Goal: Use online tool/utility: Utilize a website feature to perform a specific function

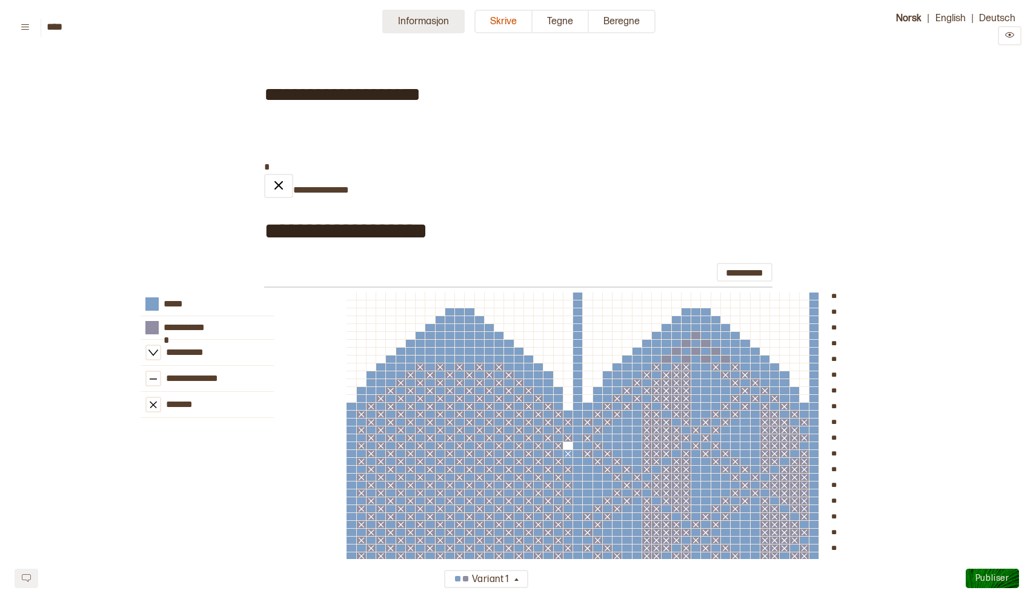
click at [430, 22] on button "Informasjon" at bounding box center [423, 22] width 82 height 24
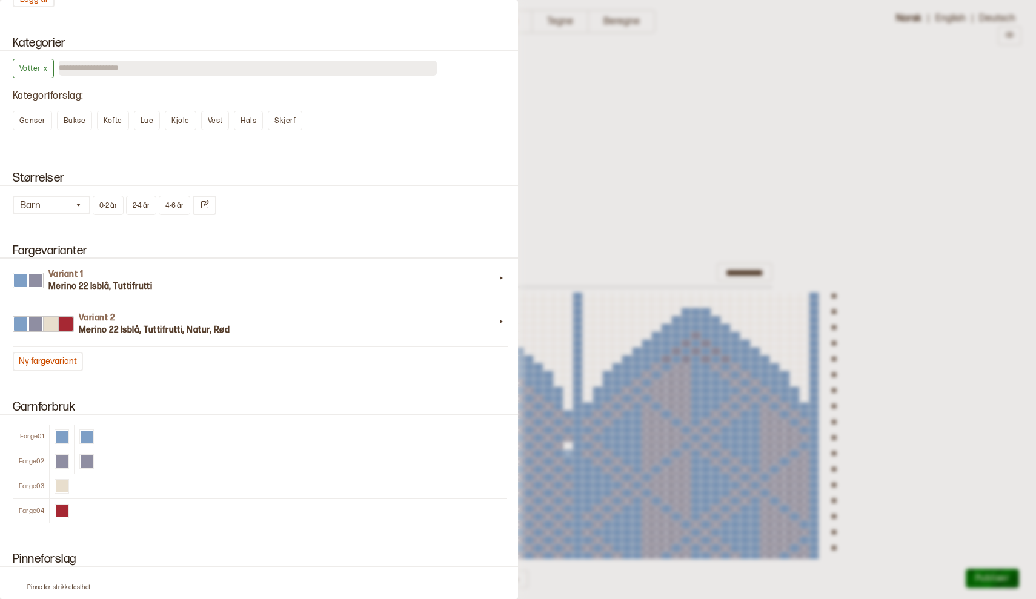
scroll to position [593, 0]
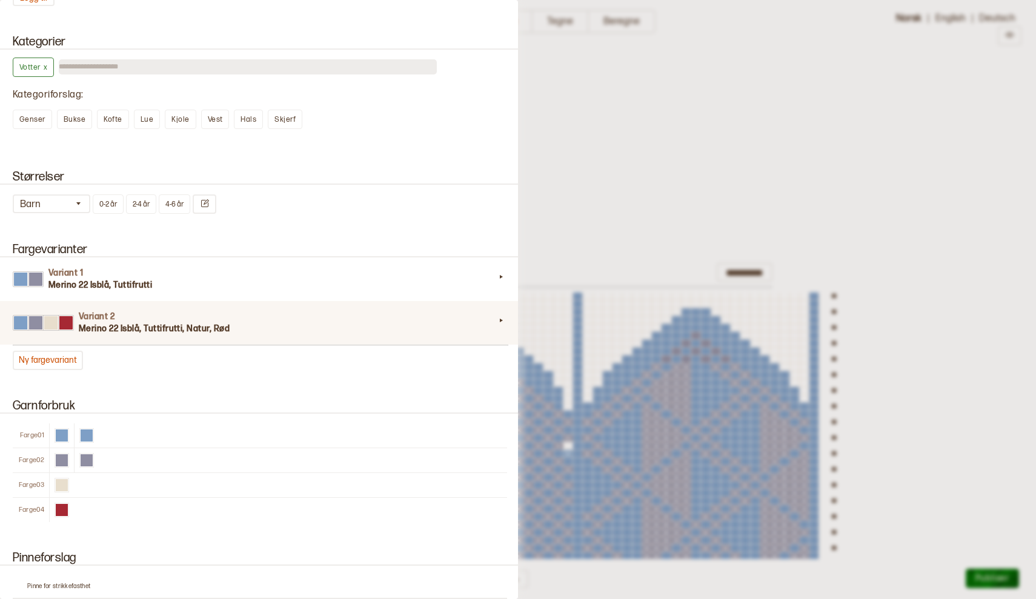
click at [504, 323] on icon at bounding box center [501, 320] width 12 height 12
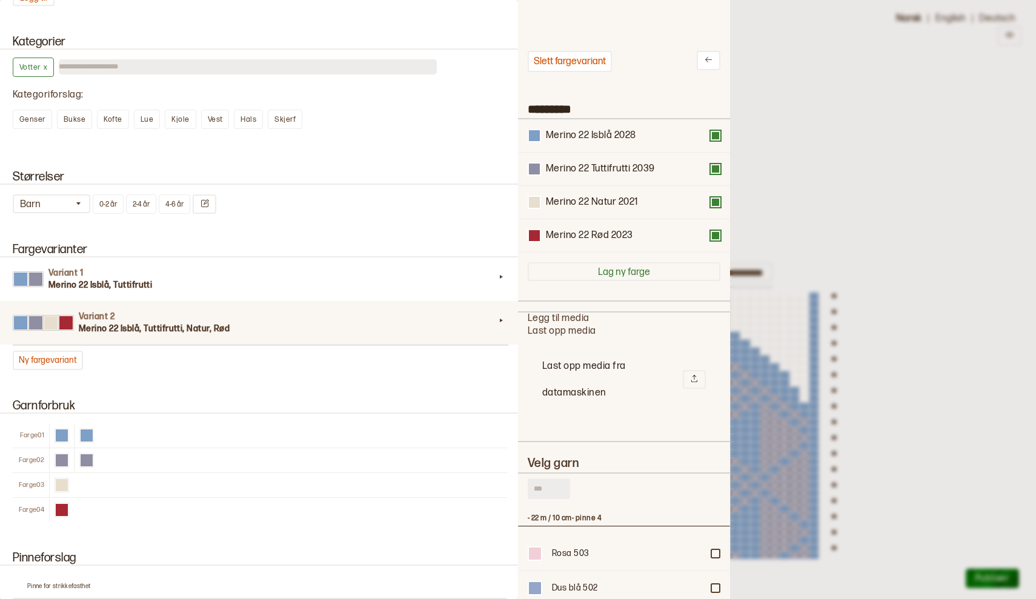
scroll to position [1, 1]
click at [717, 139] on button at bounding box center [716, 136] width 10 height 10
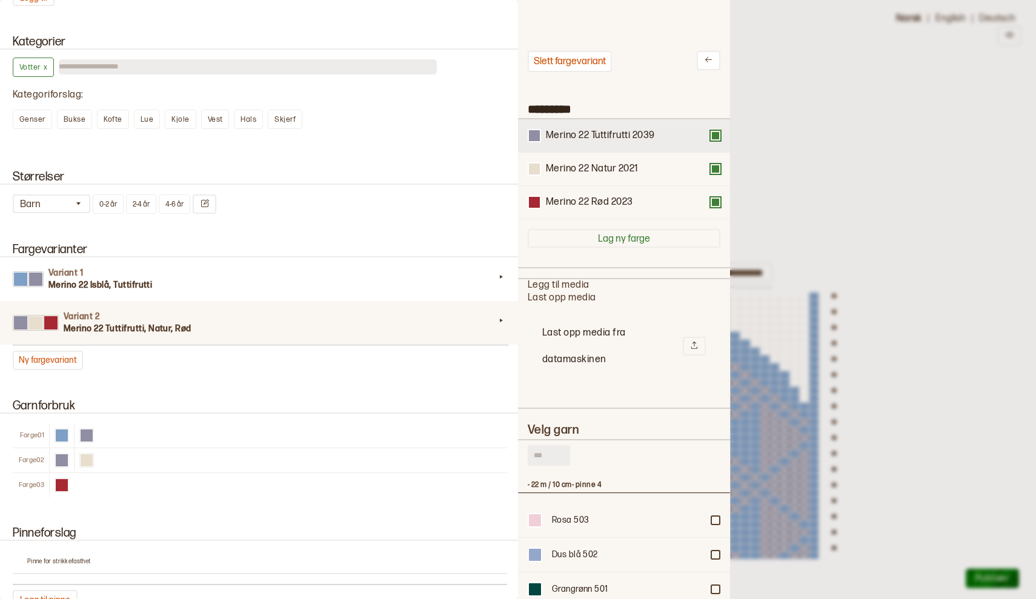
click at [716, 144] on div "Merino 22 Tuttifrutti 2039" at bounding box center [624, 135] width 212 height 33
click at [717, 136] on button at bounding box center [716, 136] width 10 height 10
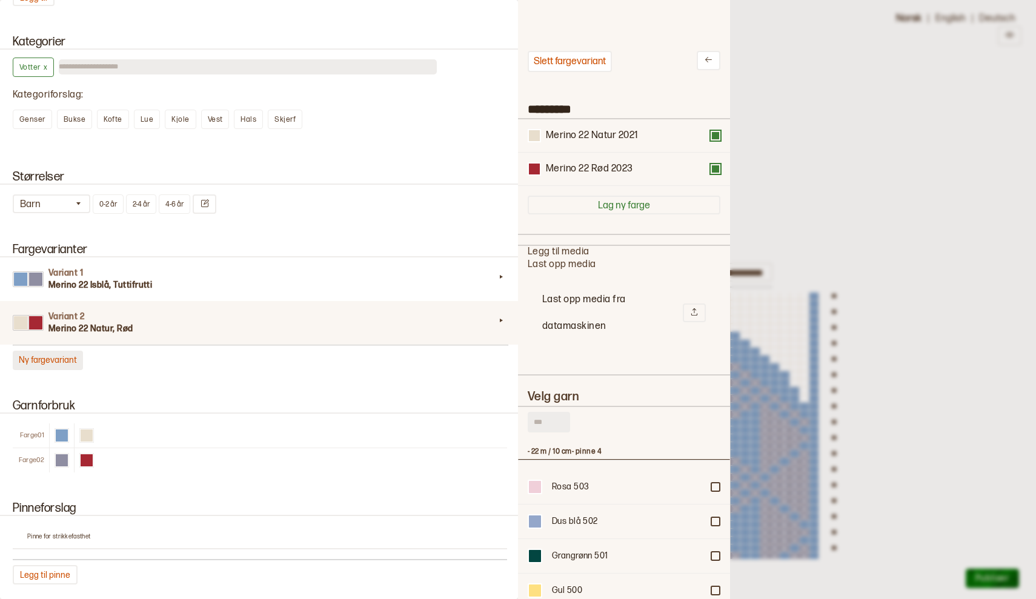
click at [44, 359] on button "Ny fargevariant" at bounding box center [48, 360] width 70 height 19
type input "*********"
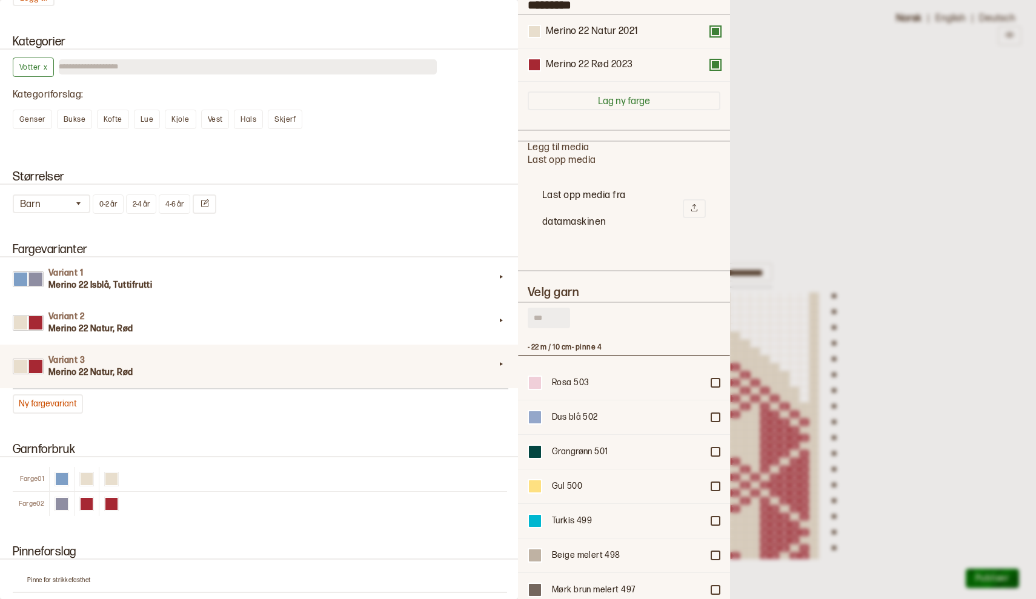
scroll to position [125, 0]
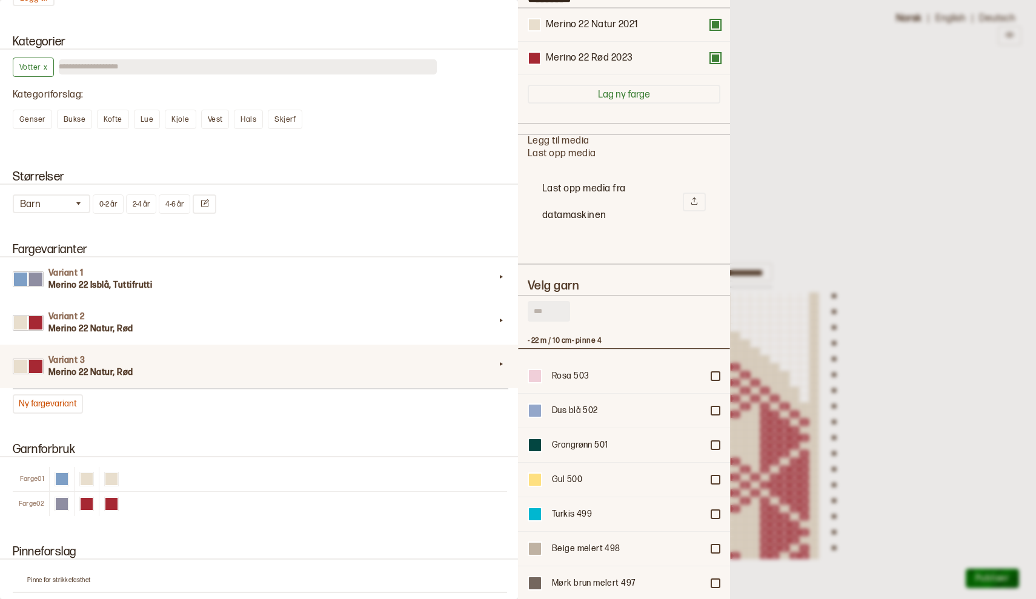
click at [545, 311] on input "text" at bounding box center [549, 311] width 42 height 21
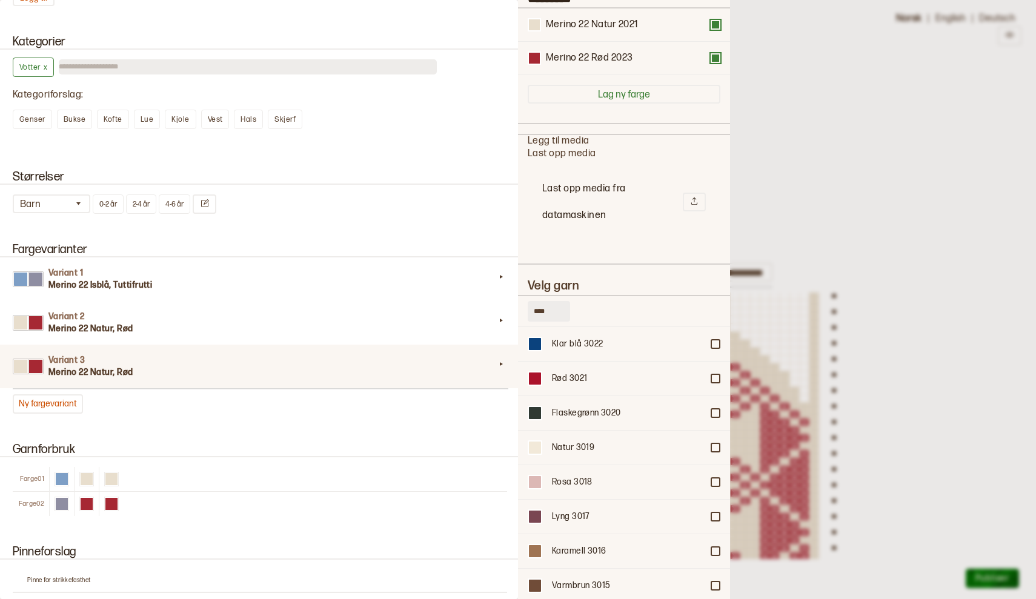
scroll to position [19515, 0]
type input "****"
click at [716, 445] on div at bounding box center [715, 448] width 7 height 7
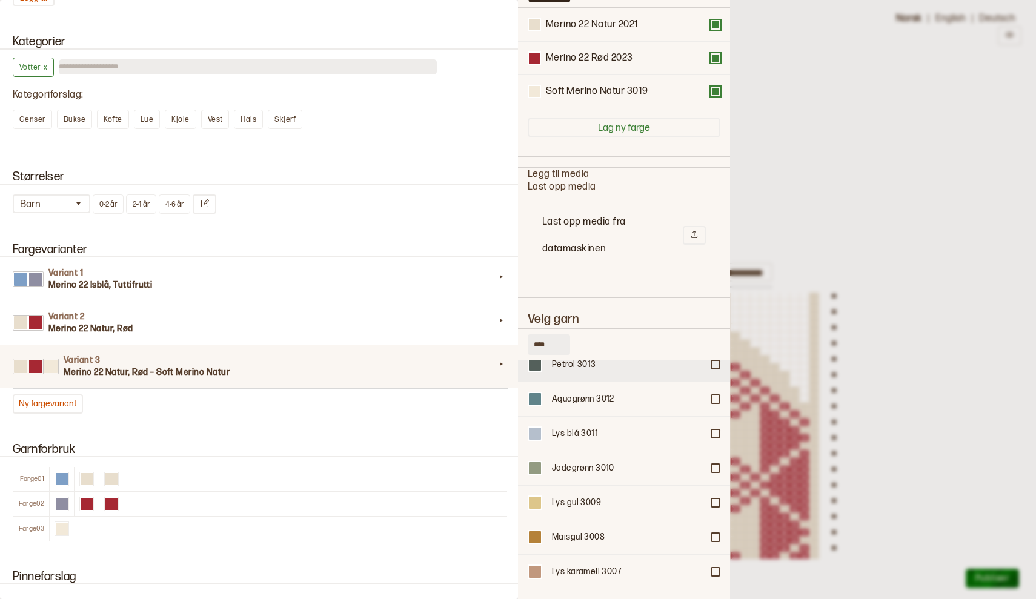
scroll to position [19842, 0]
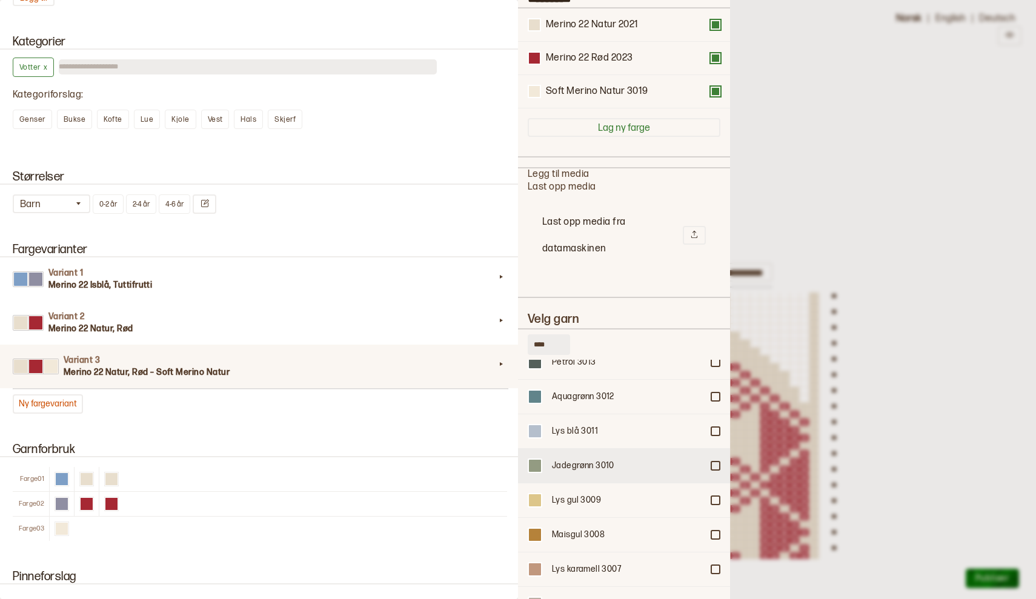
click at [717, 462] on div at bounding box center [715, 465] width 7 height 7
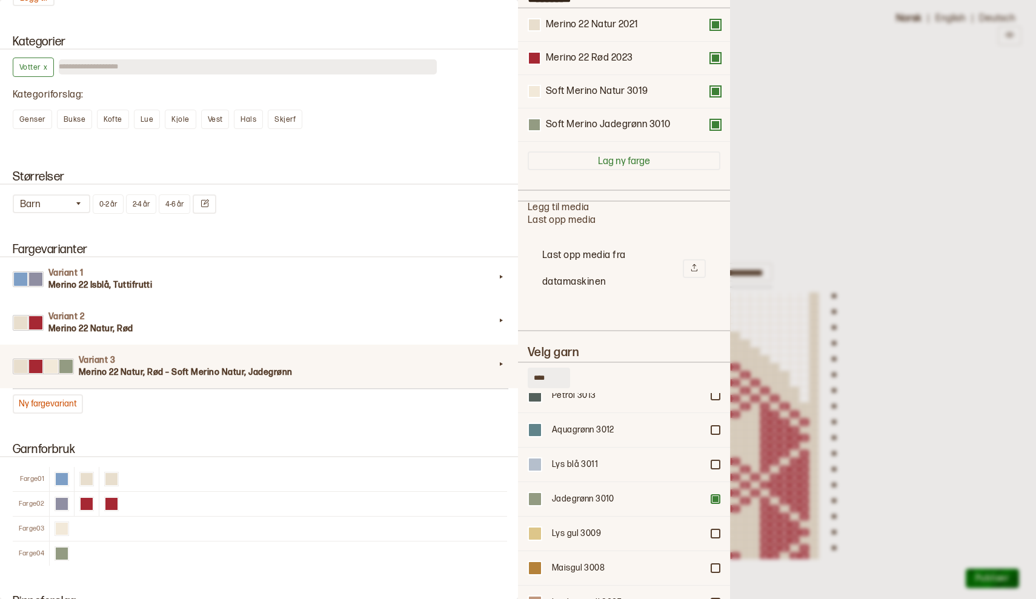
click at [928, 399] on div at bounding box center [518, 299] width 1036 height 599
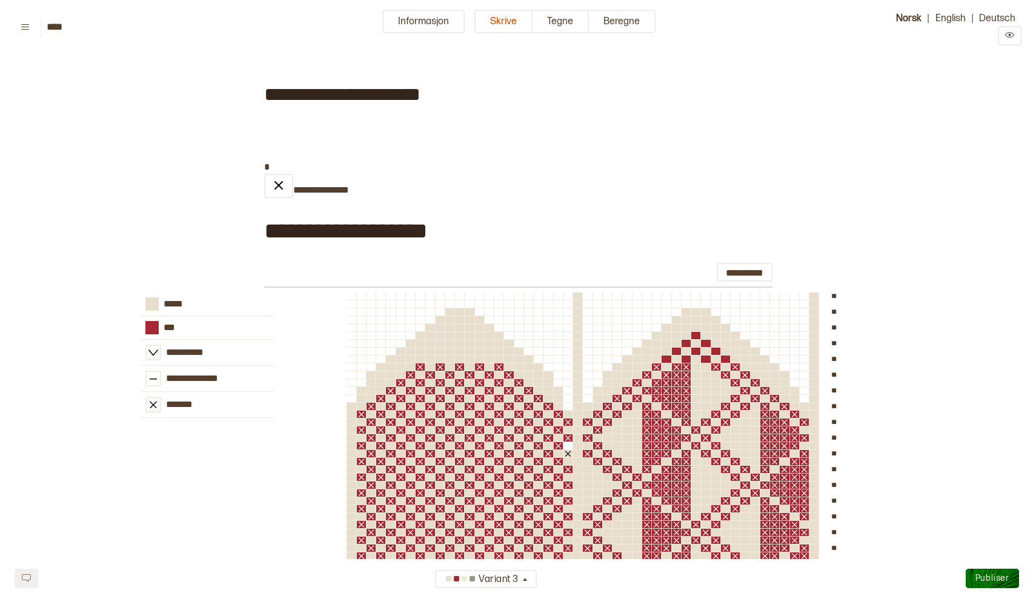
scroll to position [0, 0]
click at [566, 21] on button "Tegne" at bounding box center [561, 22] width 56 height 24
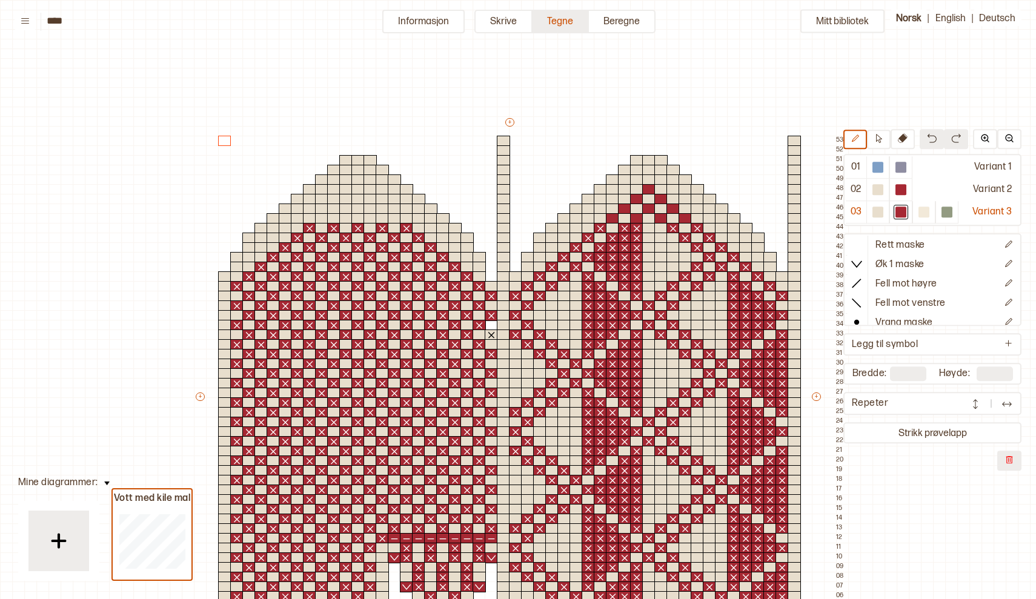
scroll to position [103, 3]
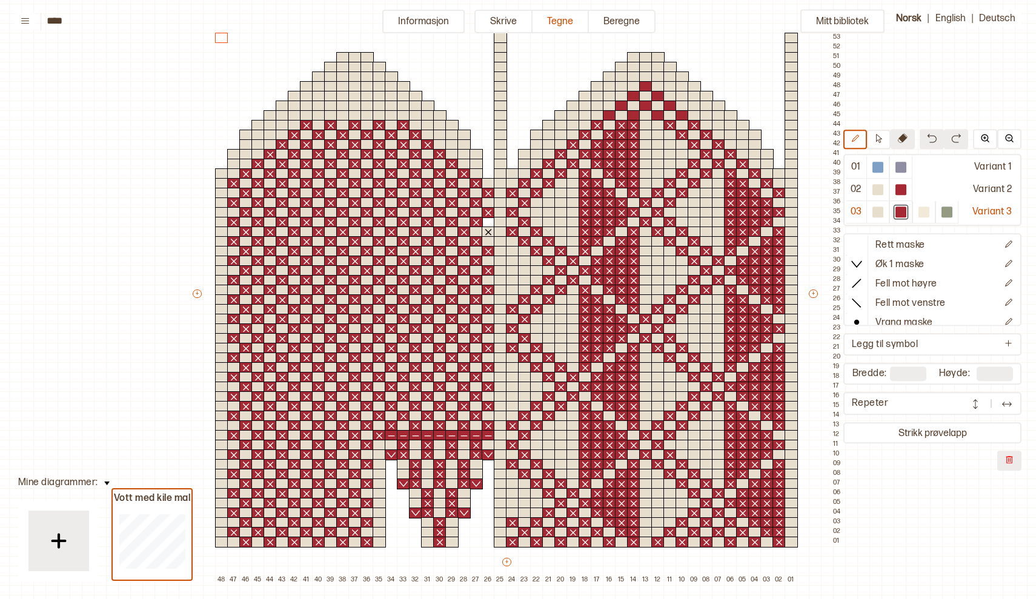
click at [903, 134] on icon at bounding box center [903, 139] width 10 height 10
click at [919, 230] on div "01 Variant 1 02 Variant 2 03 Variant 3 Rett maske Øk 1 maske Fell mot høyre Fel…" at bounding box center [932, 301] width 178 height 342
click at [420, 19] on button "Informasjon" at bounding box center [423, 22] width 82 height 24
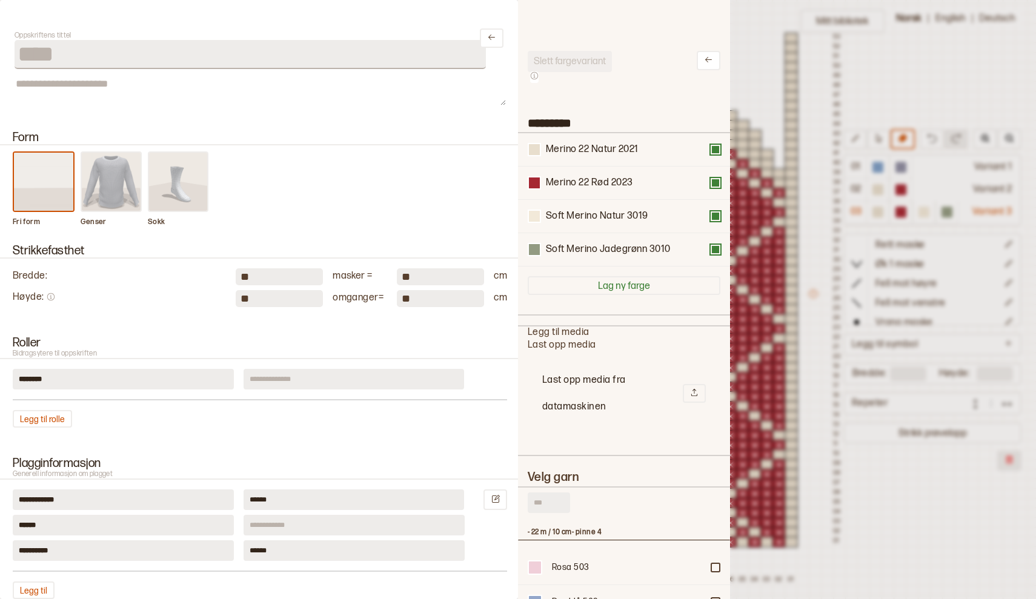
scroll to position [1, 1]
click at [720, 154] on button at bounding box center [716, 150] width 10 height 10
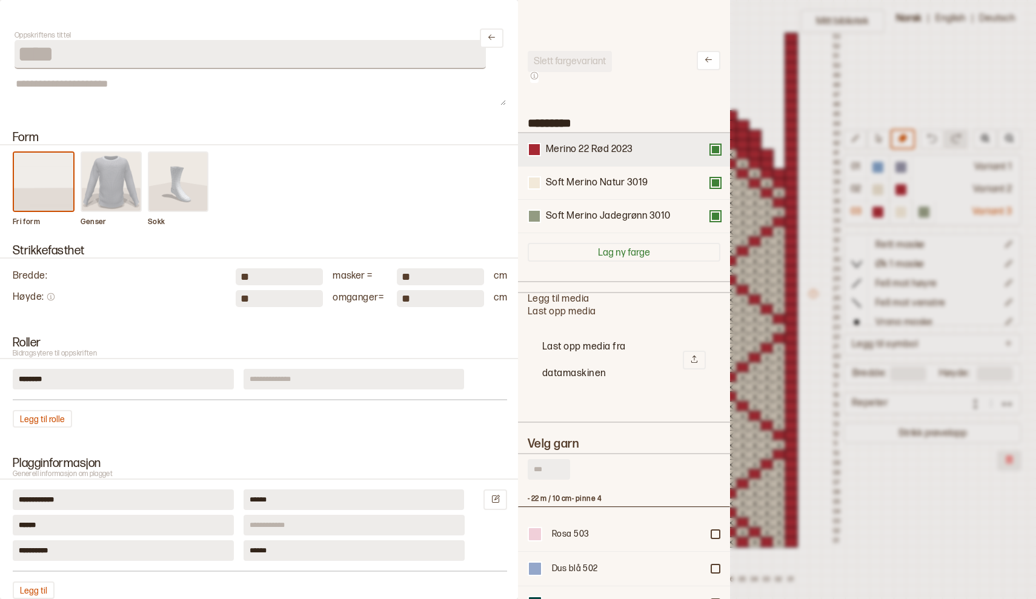
click at [716, 150] on button at bounding box center [716, 150] width 10 height 10
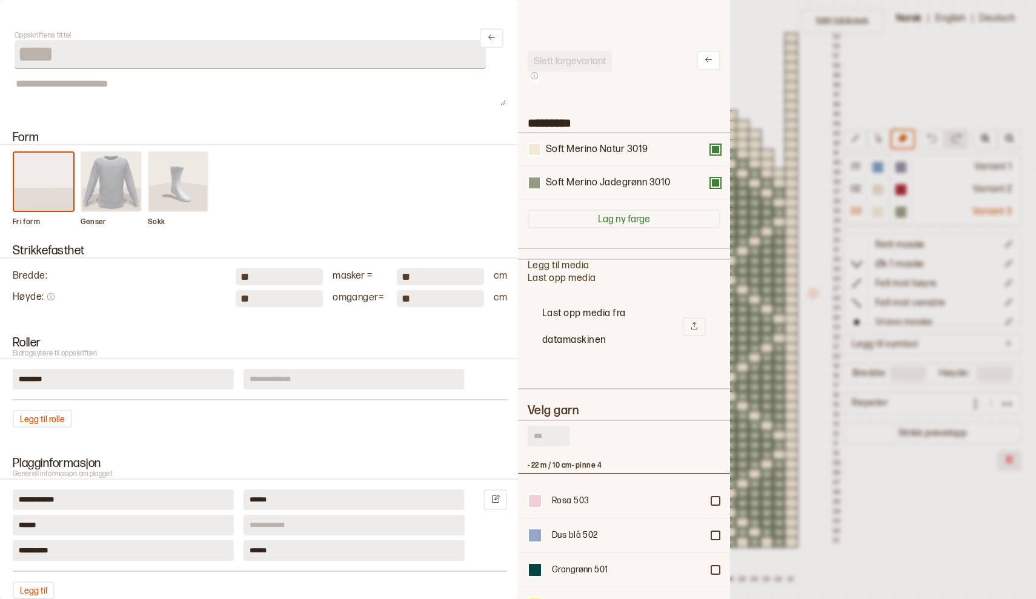
click at [899, 81] on div at bounding box center [518, 299] width 1036 height 599
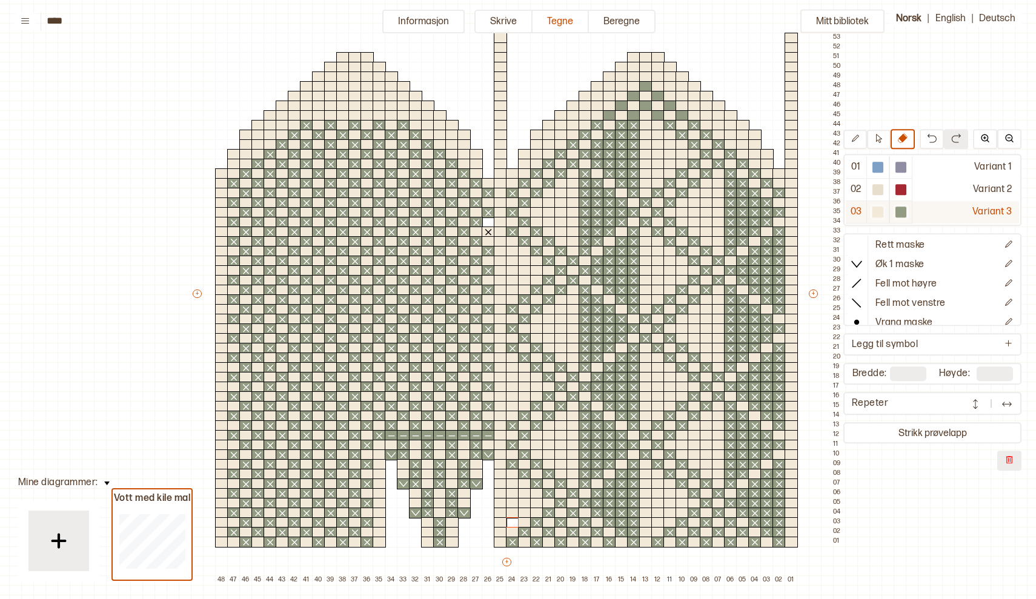
click at [880, 210] on div at bounding box center [877, 212] width 11 height 11
click at [511, 522] on div at bounding box center [512, 522] width 13 height 11
click at [487, 220] on div at bounding box center [488, 222] width 13 height 11
click at [865, 242] on div at bounding box center [857, 245] width 22 height 18
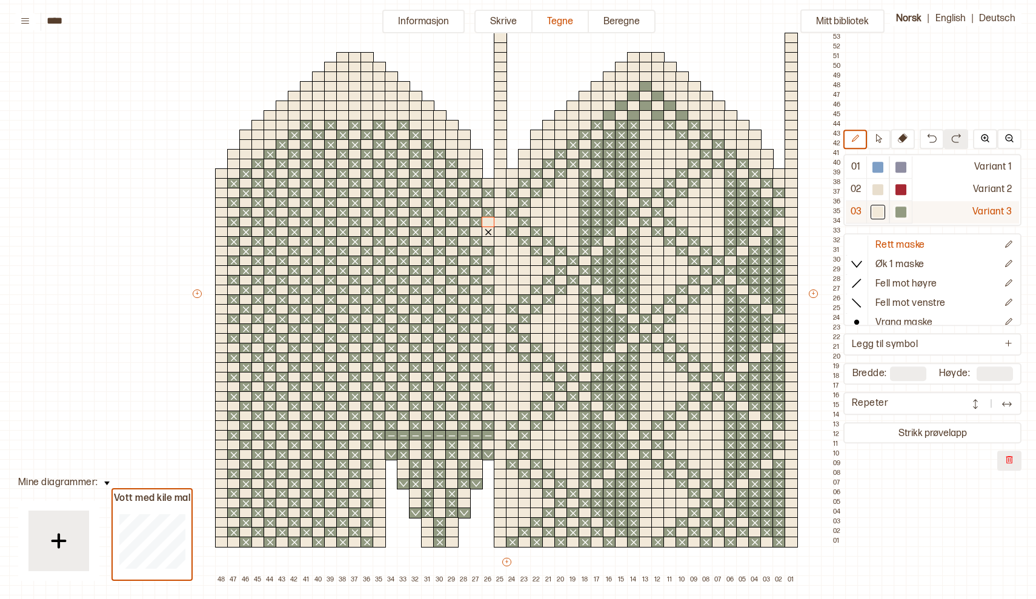
click at [903, 210] on div at bounding box center [900, 212] width 11 height 11
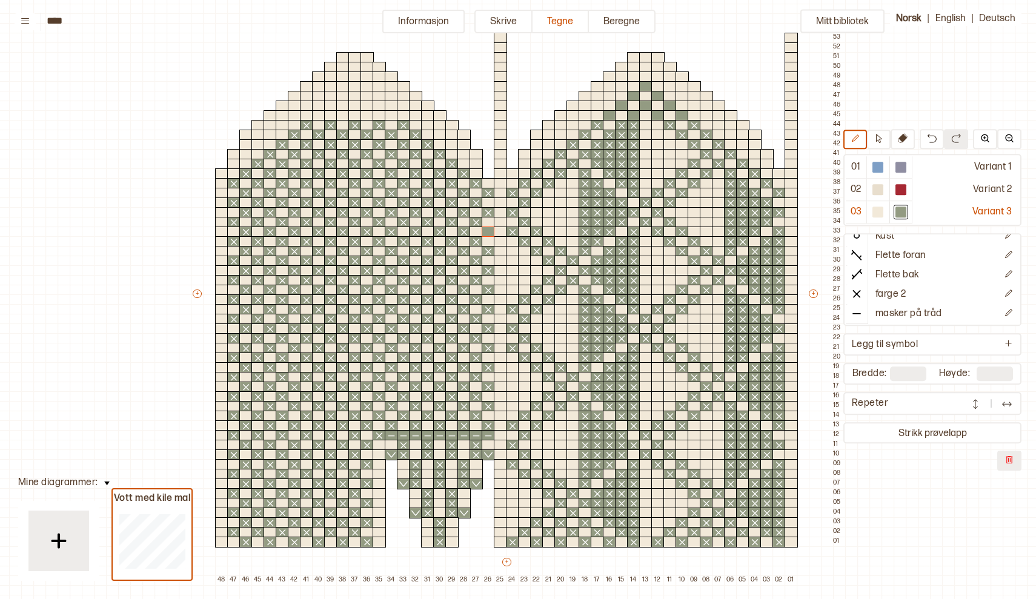
scroll to position [106, 0]
click at [855, 293] on line at bounding box center [856, 294] width 7 height 7
click at [488, 231] on div at bounding box center [488, 232] width 13 height 11
click at [608, 118] on div at bounding box center [609, 115] width 13 height 11
click at [619, 104] on div at bounding box center [621, 106] width 13 height 11
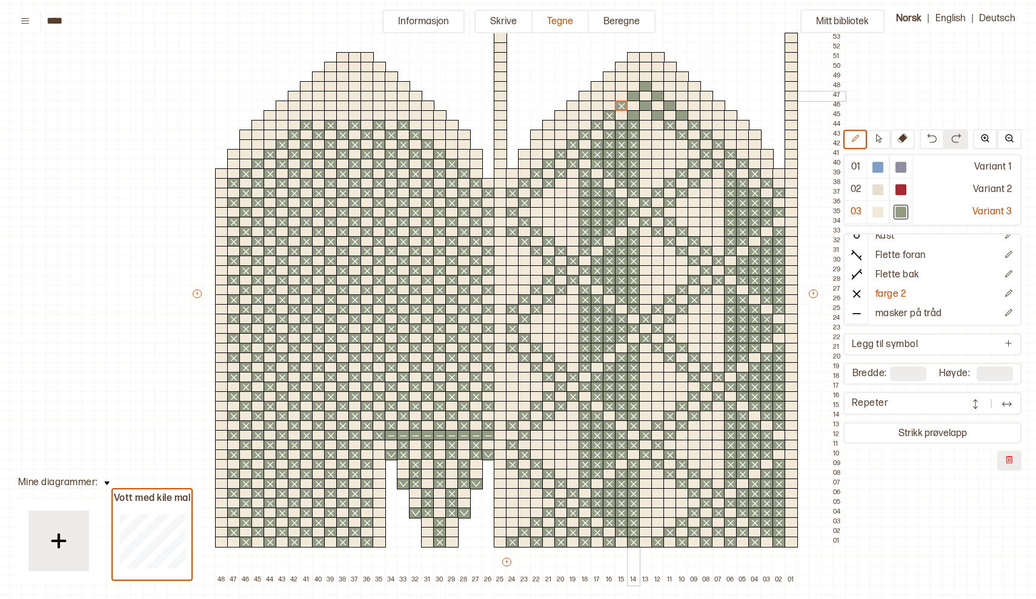
click at [632, 98] on div at bounding box center [633, 96] width 13 height 11
click at [643, 85] on div at bounding box center [645, 86] width 13 height 11
click at [654, 97] on div at bounding box center [657, 96] width 13 height 11
click at [666, 105] on div at bounding box center [669, 106] width 13 height 11
click at [680, 114] on div at bounding box center [682, 115] width 13 height 11
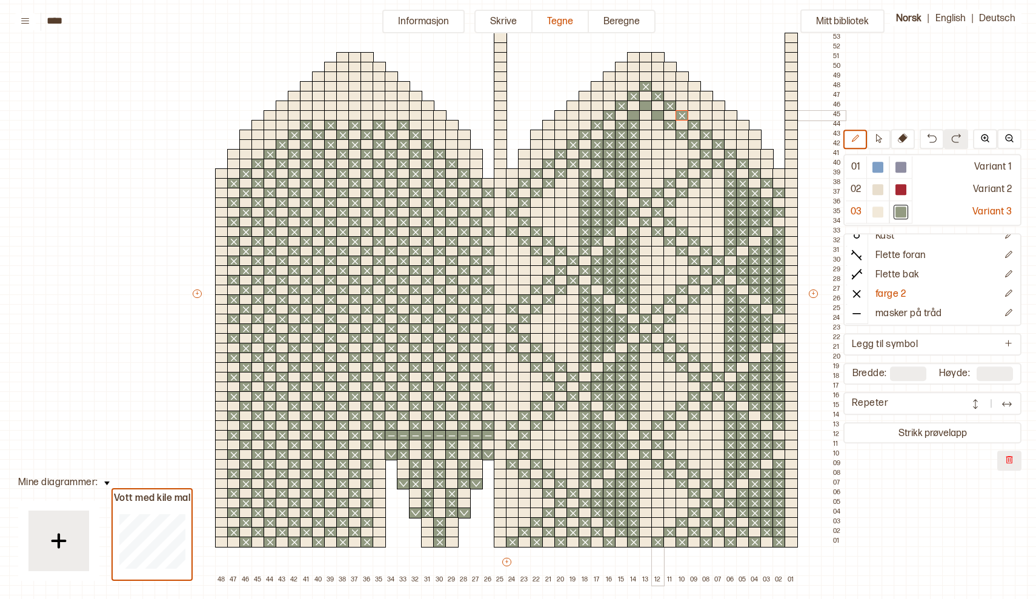
click at [659, 118] on div at bounding box center [657, 115] width 13 height 11
click at [645, 104] on div at bounding box center [645, 106] width 13 height 11
click at [636, 117] on div at bounding box center [633, 115] width 13 height 11
click at [320, 115] on div at bounding box center [318, 115] width 13 height 11
click at [340, 115] on div at bounding box center [342, 115] width 13 height 11
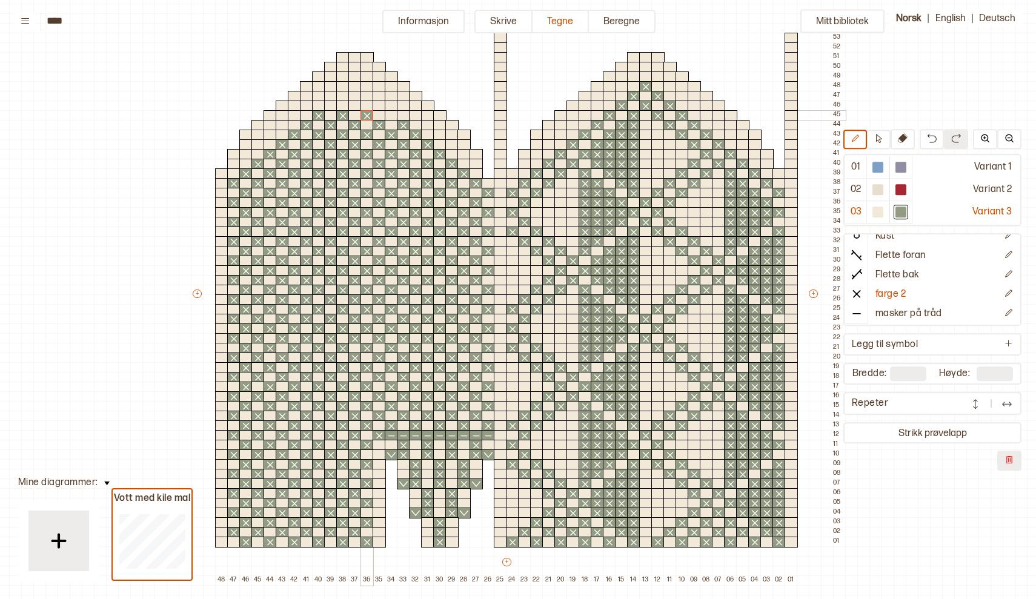
click at [365, 113] on div at bounding box center [366, 115] width 13 height 11
click at [387, 113] on div at bounding box center [391, 115] width 13 height 11
click at [332, 105] on div at bounding box center [330, 106] width 13 height 11
click at [353, 104] on div at bounding box center [354, 106] width 13 height 11
click at [378, 106] on div at bounding box center [379, 106] width 13 height 11
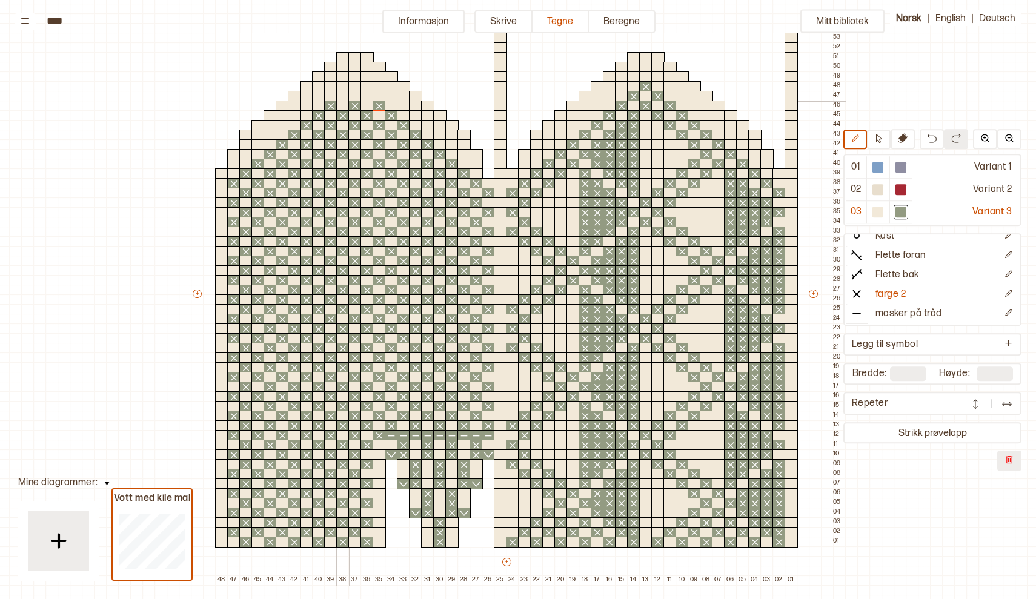
click at [342, 95] on div at bounding box center [342, 96] width 13 height 11
click at [365, 95] on div at bounding box center [366, 96] width 13 height 11
click at [353, 85] on div at bounding box center [354, 86] width 13 height 11
click at [423, 20] on button "Informasjon" at bounding box center [423, 22] width 82 height 24
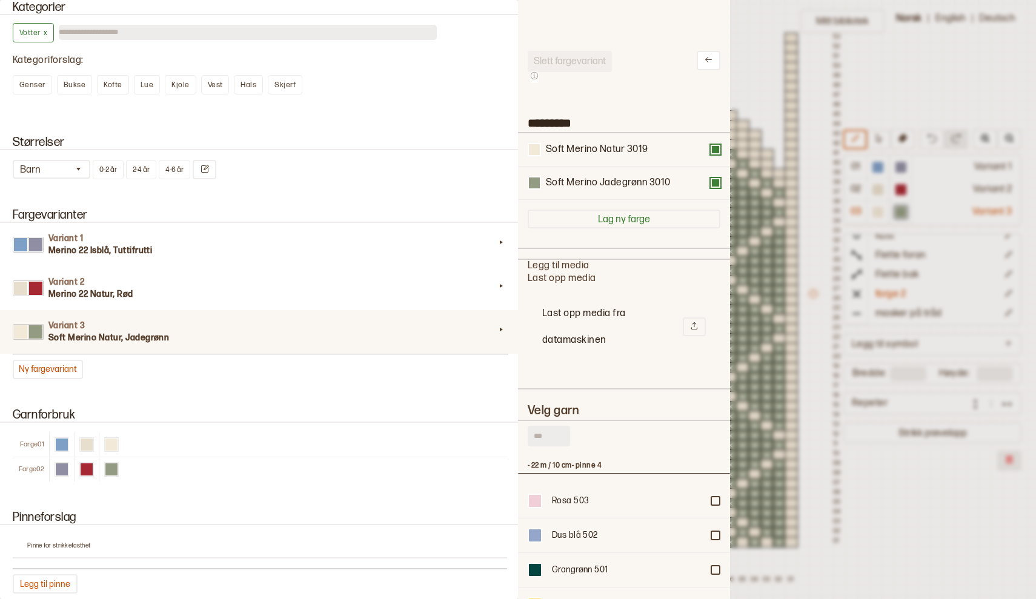
scroll to position [629, 0]
click at [47, 369] on button "Ny fargevariant" at bounding box center [48, 368] width 70 height 19
type input "*********"
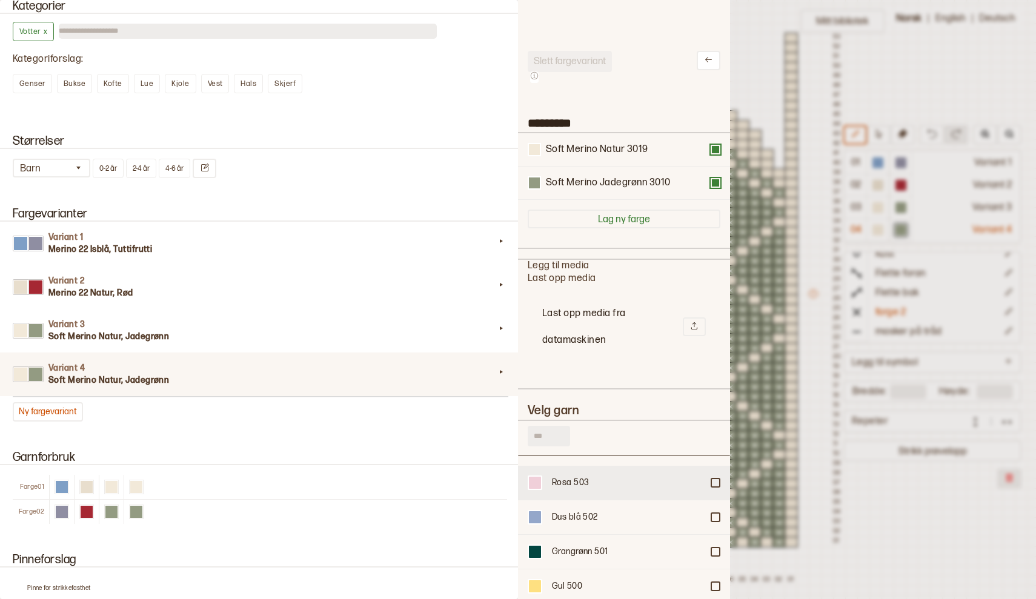
scroll to position [21, 0]
click at [551, 434] on input "text" at bounding box center [549, 436] width 42 height 21
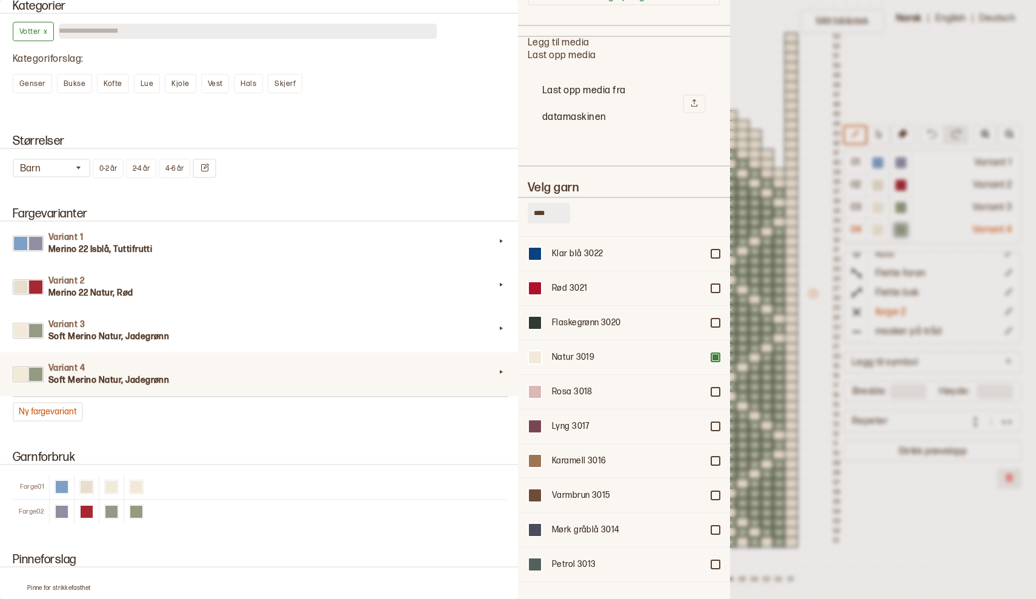
scroll to position [19509, 0]
type input "****"
click at [717, 250] on div at bounding box center [715, 252] width 7 height 7
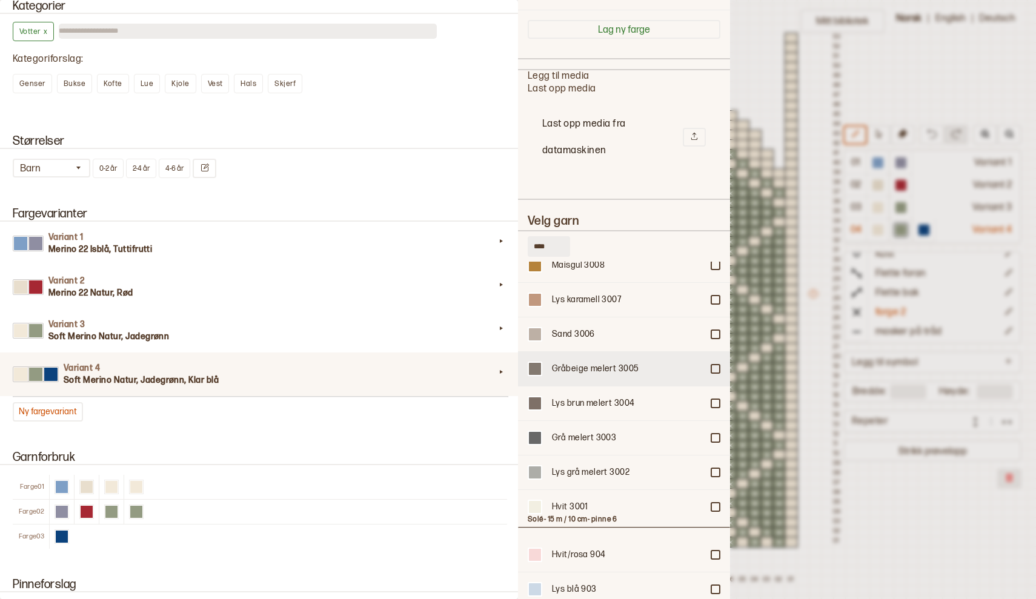
scroll to position [20014, 0]
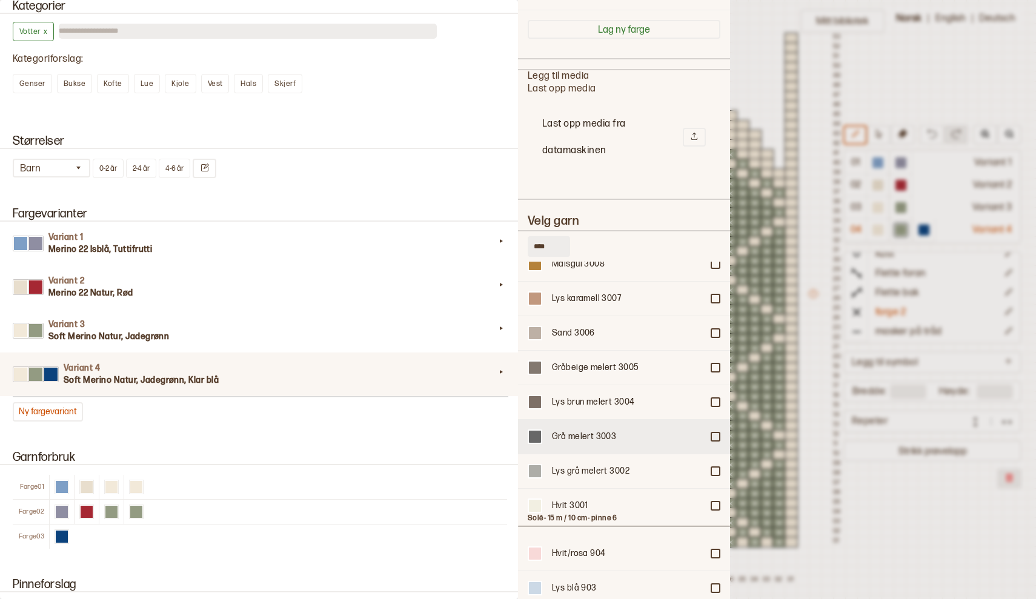
click at [716, 430] on div "Grå melert 3003" at bounding box center [624, 436] width 212 height 35
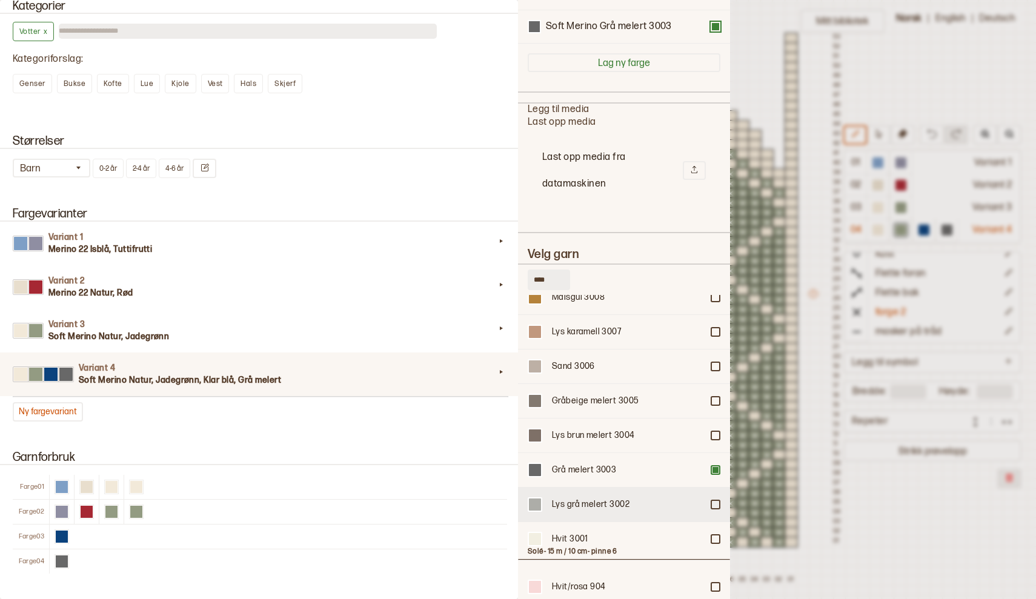
click at [717, 501] on div at bounding box center [715, 504] width 7 height 7
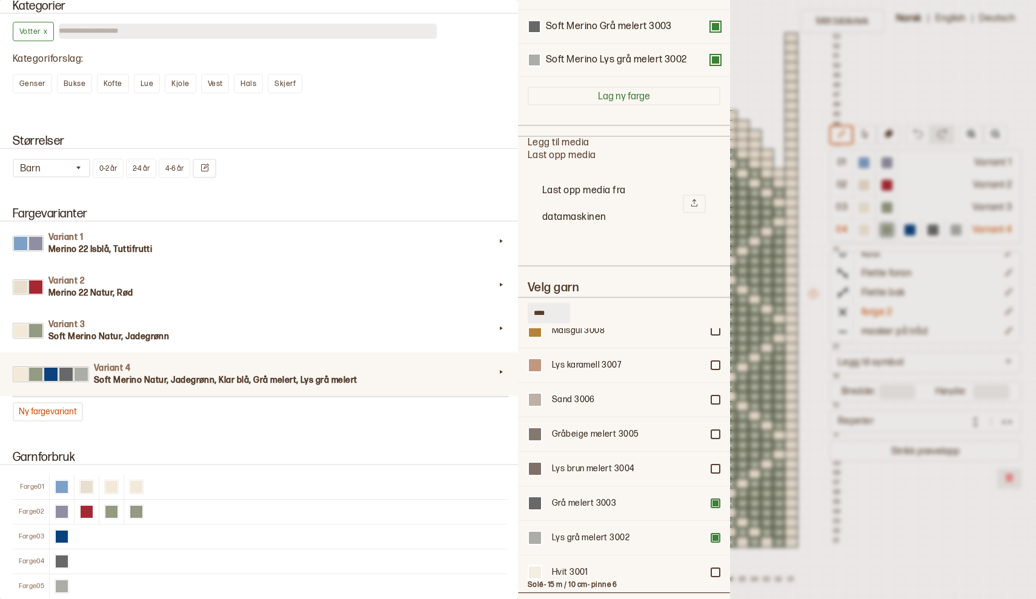
click at [766, 64] on div at bounding box center [518, 299] width 1036 height 599
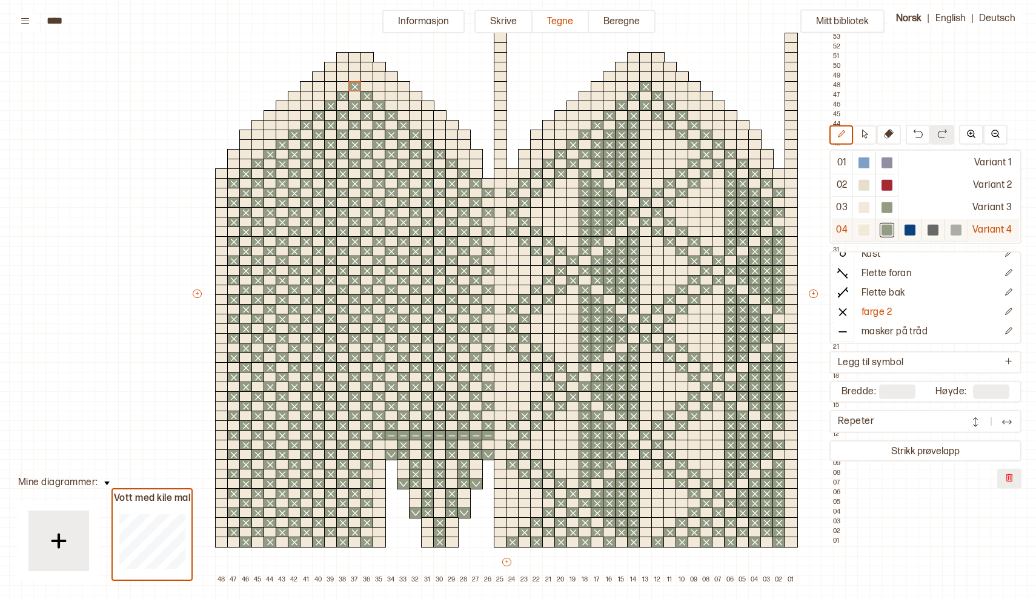
click at [989, 230] on div "Variant 4" at bounding box center [993, 230] width 51 height 22
click at [414, 20] on button "Informasjon" at bounding box center [423, 22] width 82 height 24
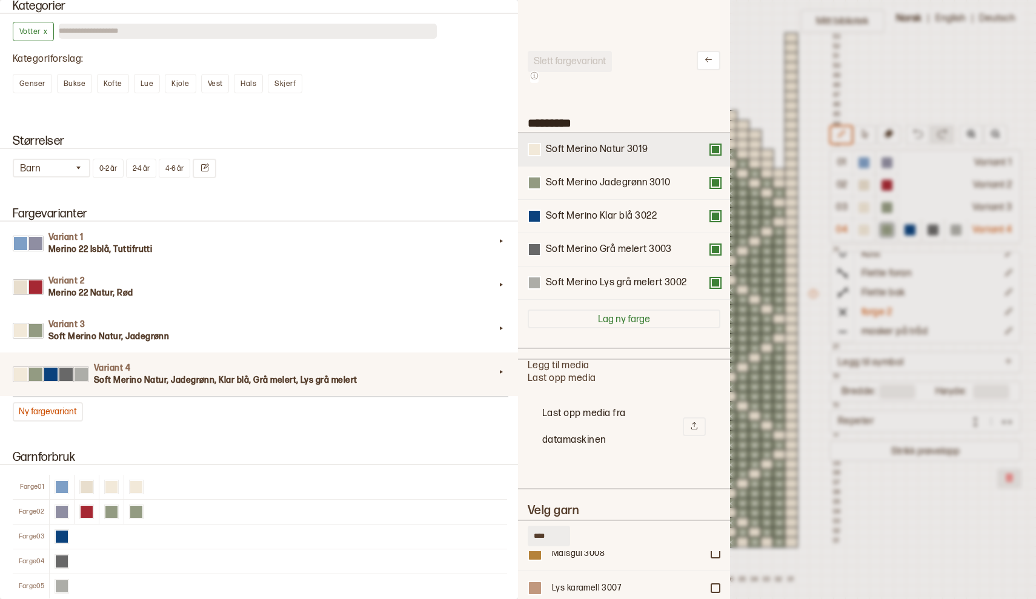
scroll to position [0, 0]
click at [716, 152] on button at bounding box center [716, 150] width 10 height 10
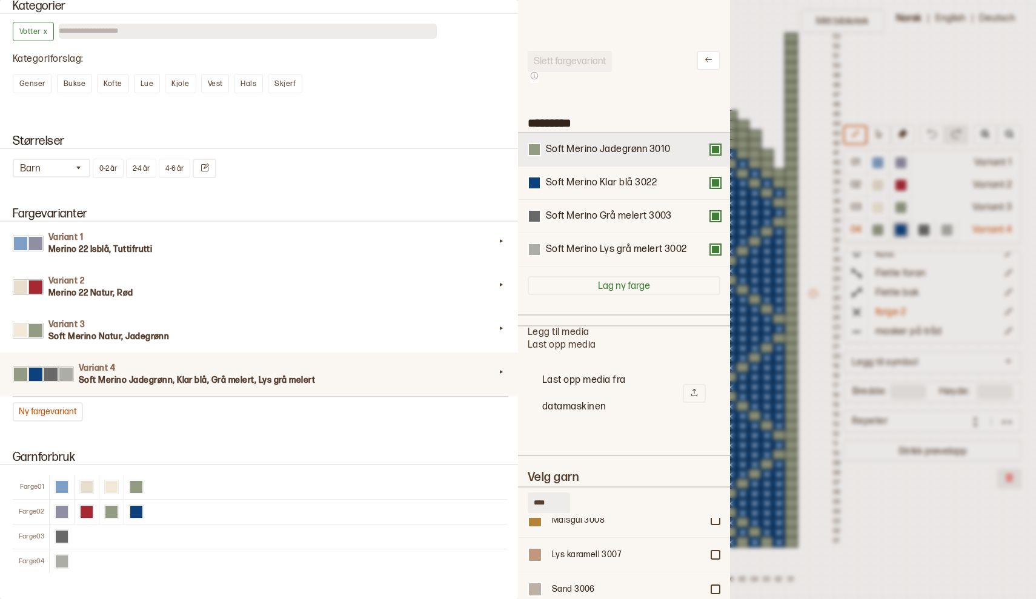
click at [715, 150] on button at bounding box center [716, 150] width 10 height 10
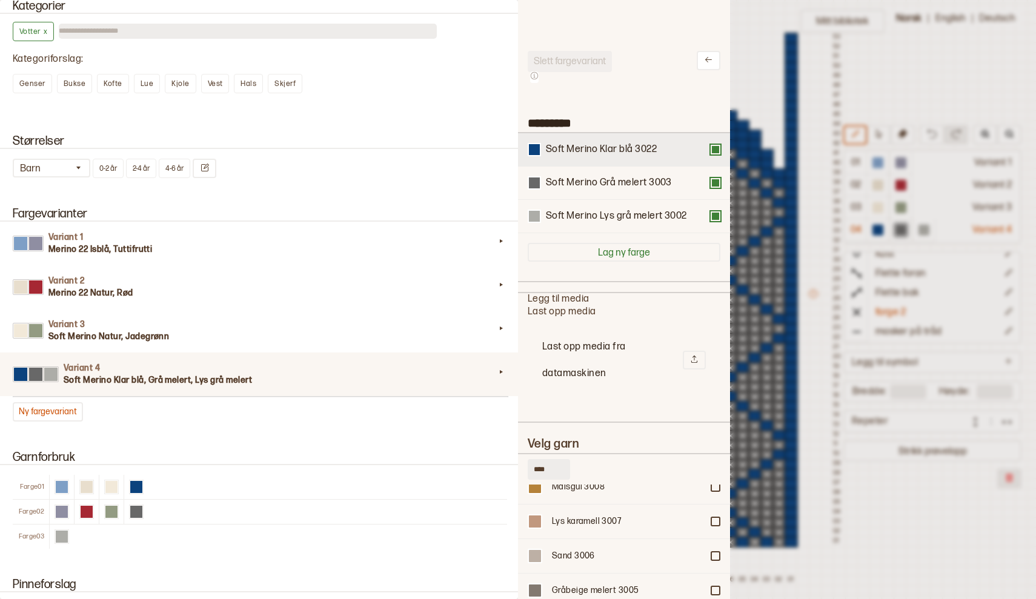
click at [715, 150] on button at bounding box center [716, 150] width 10 height 10
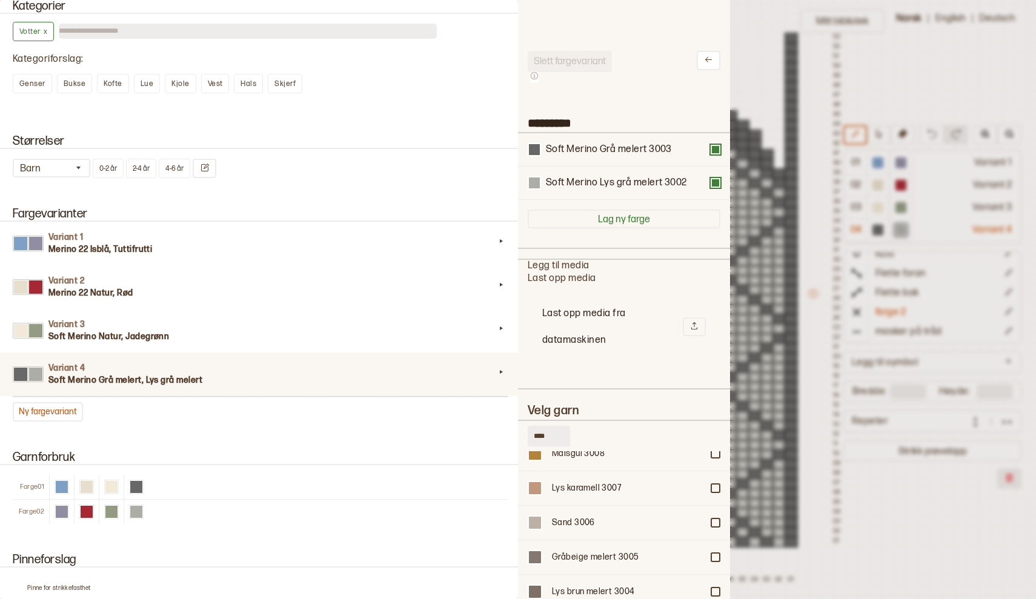
click at [962, 75] on div at bounding box center [518, 299] width 1036 height 599
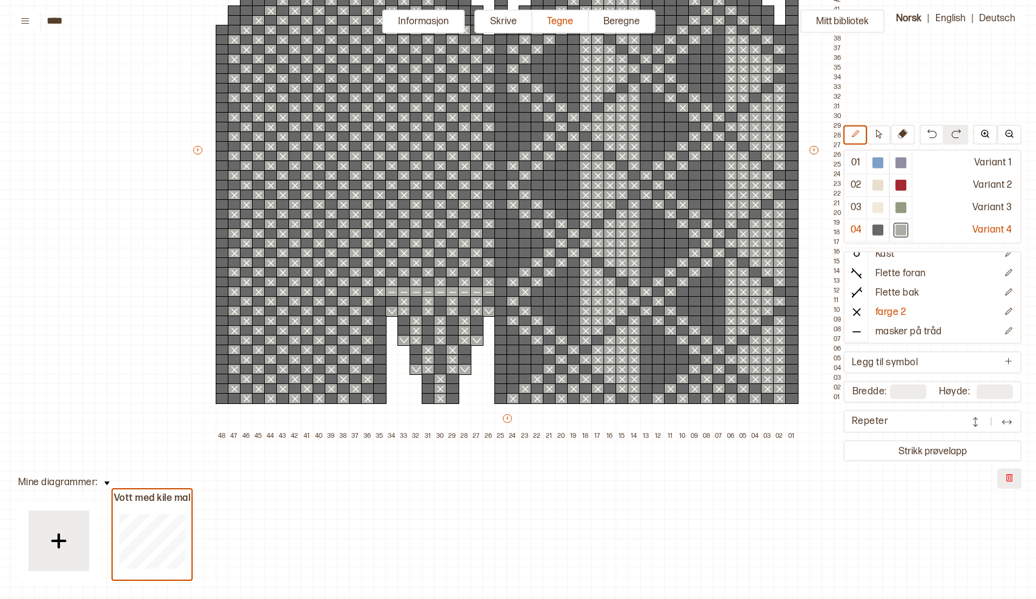
scroll to position [247, 2]
click at [903, 186] on div at bounding box center [900, 185] width 11 height 11
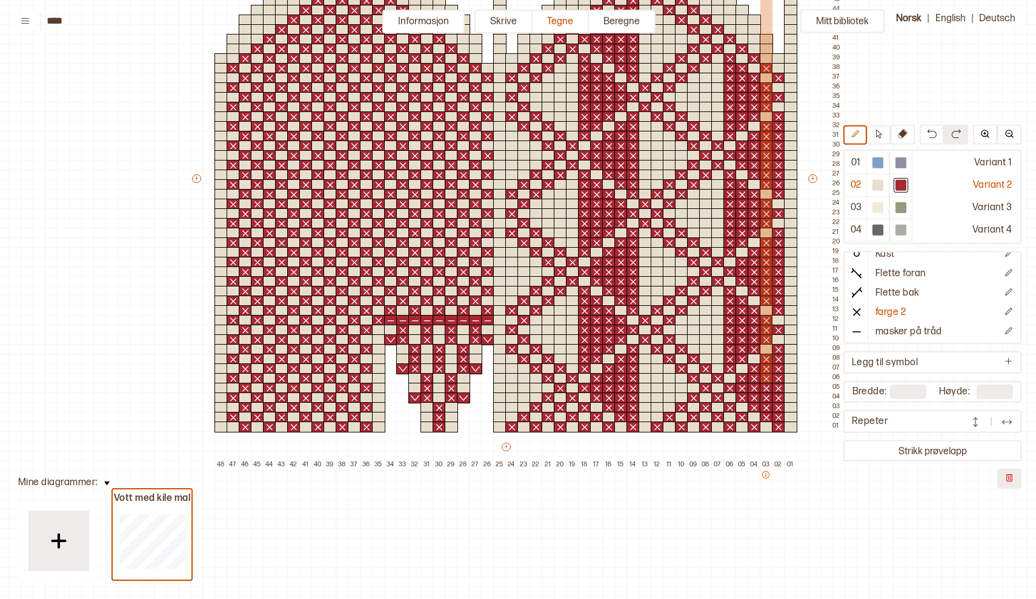
scroll to position [224, 4]
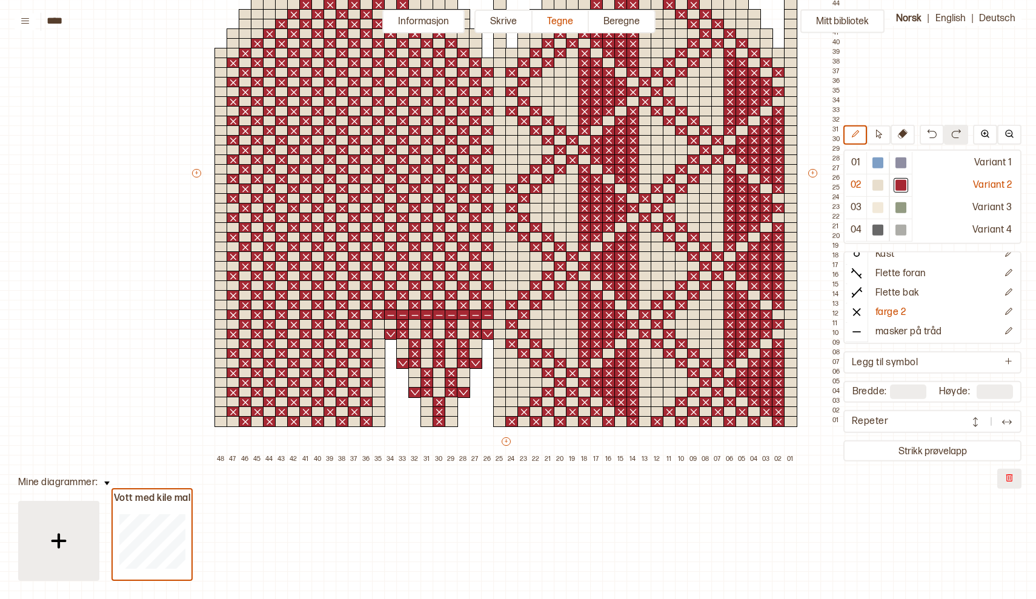
click at [61, 539] on img at bounding box center [59, 541] width 30 height 30
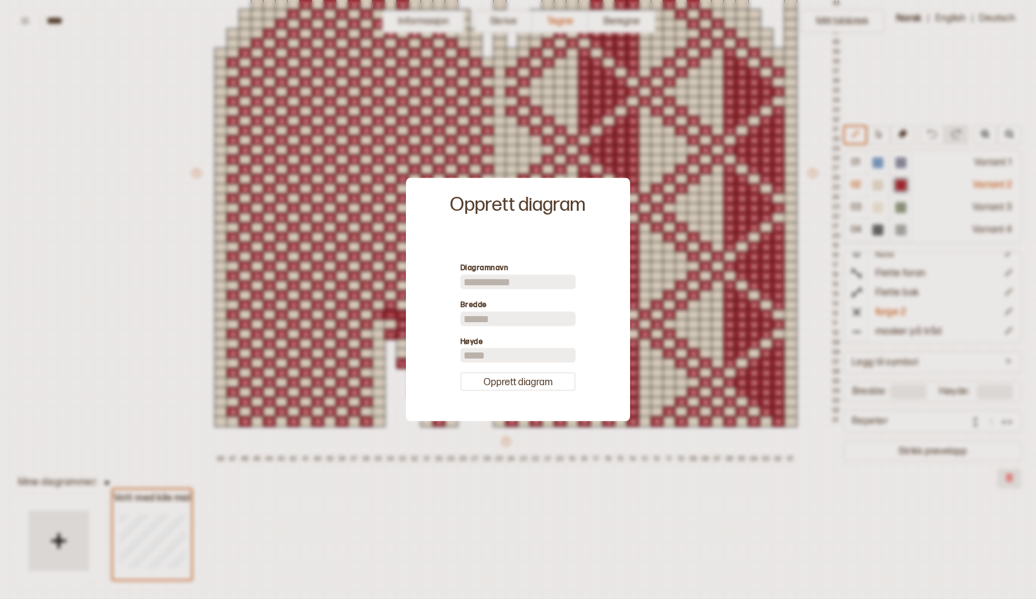
click at [491, 284] on input at bounding box center [517, 281] width 115 height 15
type input "******"
click at [479, 321] on input "**" at bounding box center [517, 318] width 115 height 15
type input "*"
type input "**"
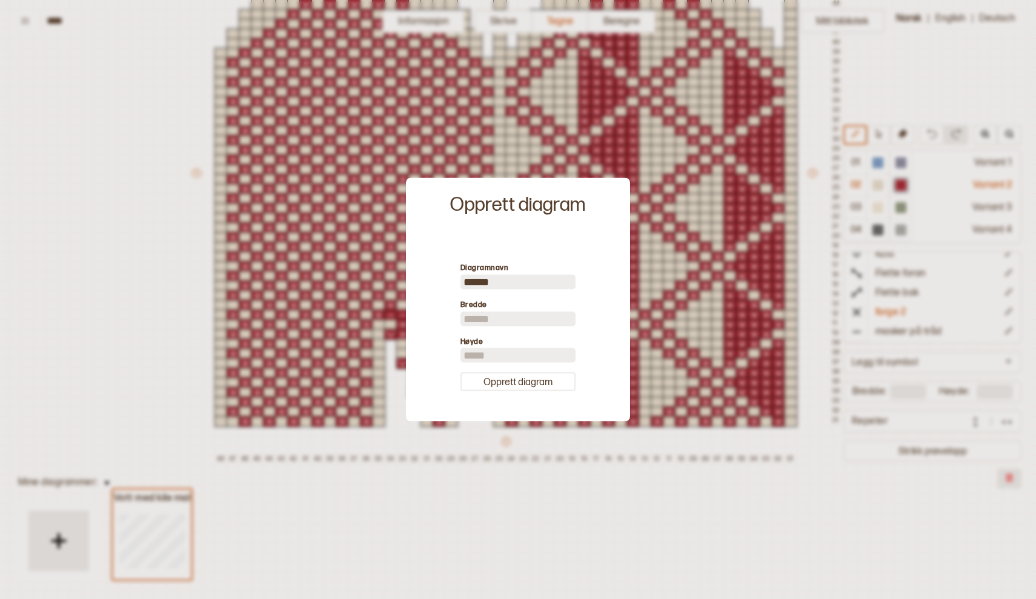
click at [476, 356] on input "**" at bounding box center [517, 355] width 115 height 15
type input "*"
type input "**"
click at [522, 380] on button "Opprett diagram" at bounding box center [517, 382] width 115 height 19
type input "**"
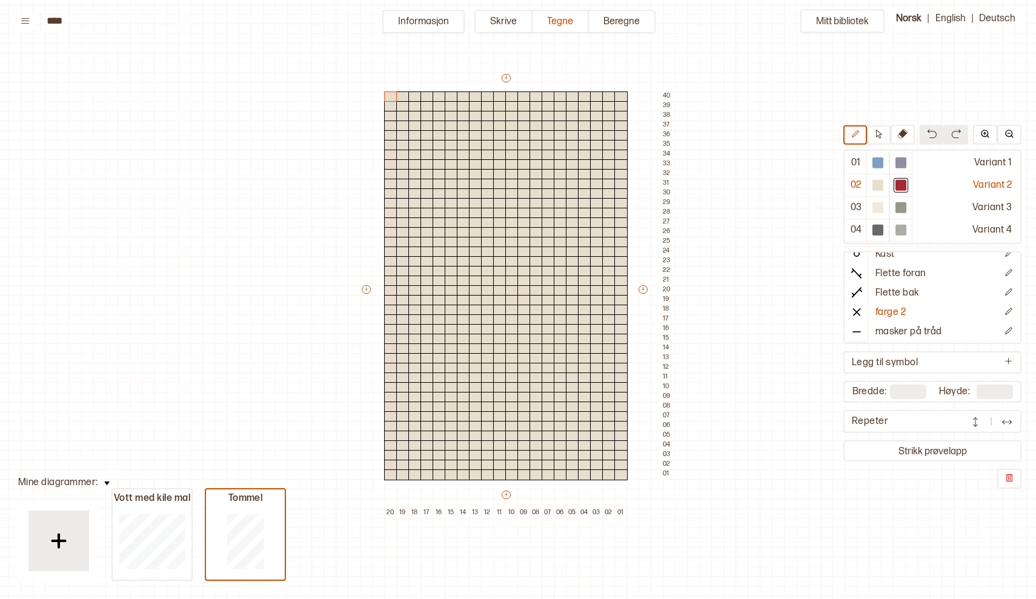
scroll to position [42, 4]
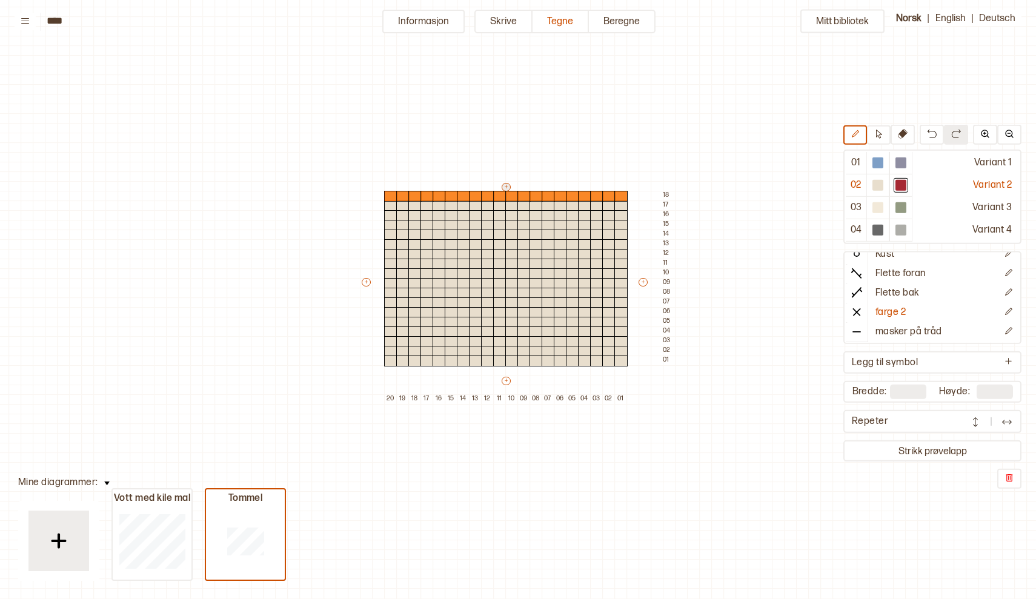
type input "**"
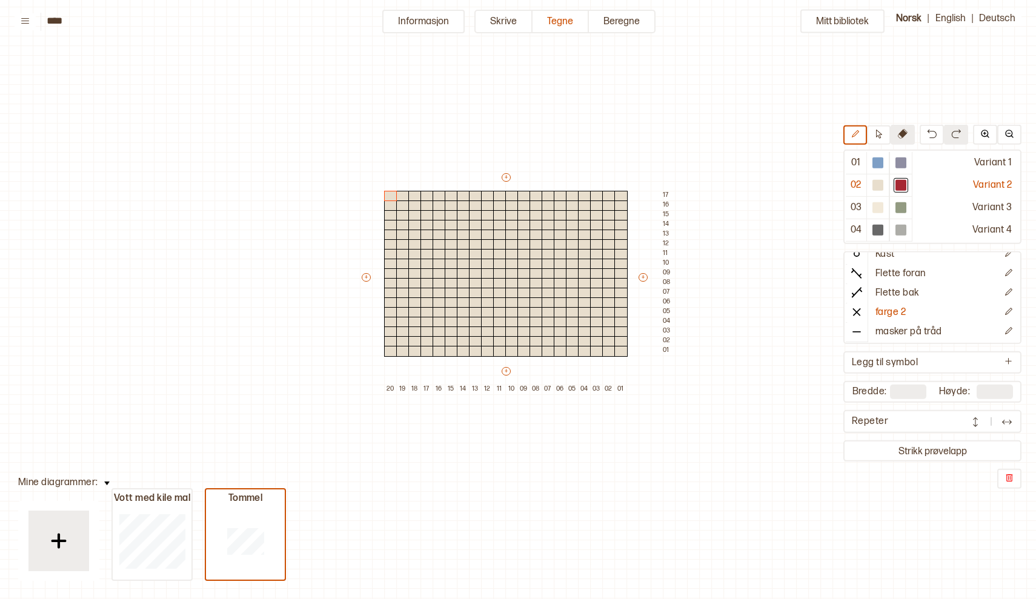
click at [902, 126] on button at bounding box center [903, 135] width 24 height 20
click at [610, 195] on div at bounding box center [608, 196] width 13 height 11
click at [608, 205] on div at bounding box center [608, 206] width 13 height 11
click at [608, 216] on div at bounding box center [608, 215] width 13 height 11
click at [597, 204] on div at bounding box center [596, 206] width 13 height 11
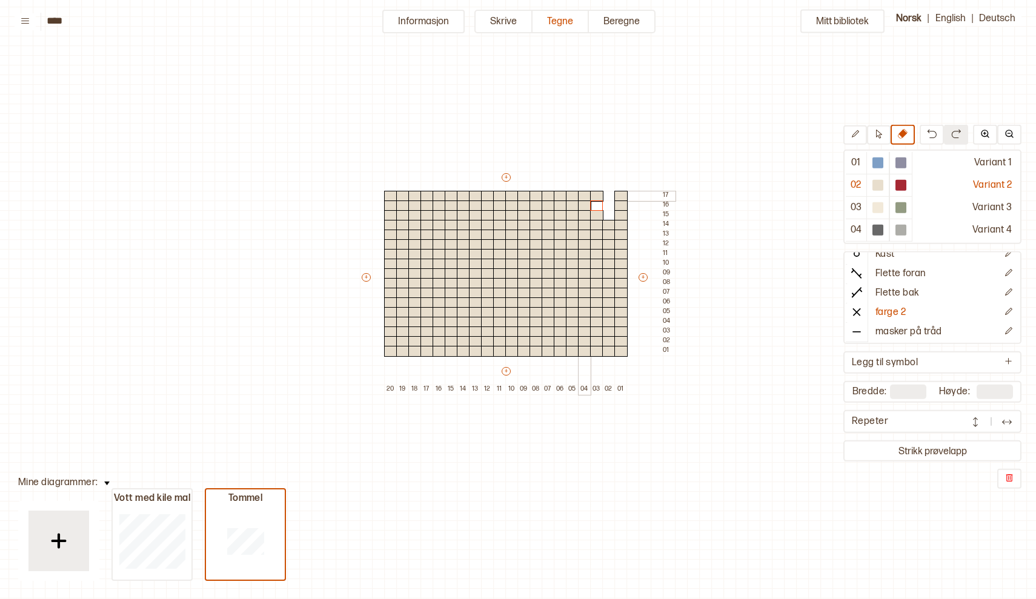
click at [585, 194] on div at bounding box center [584, 196] width 13 height 11
click at [598, 196] on div at bounding box center [596, 196] width 13 height 11
click at [534, 194] on div at bounding box center [536, 196] width 13 height 11
click at [526, 205] on div at bounding box center [523, 206] width 13 height 11
click at [511, 215] on div at bounding box center [511, 215] width 13 height 11
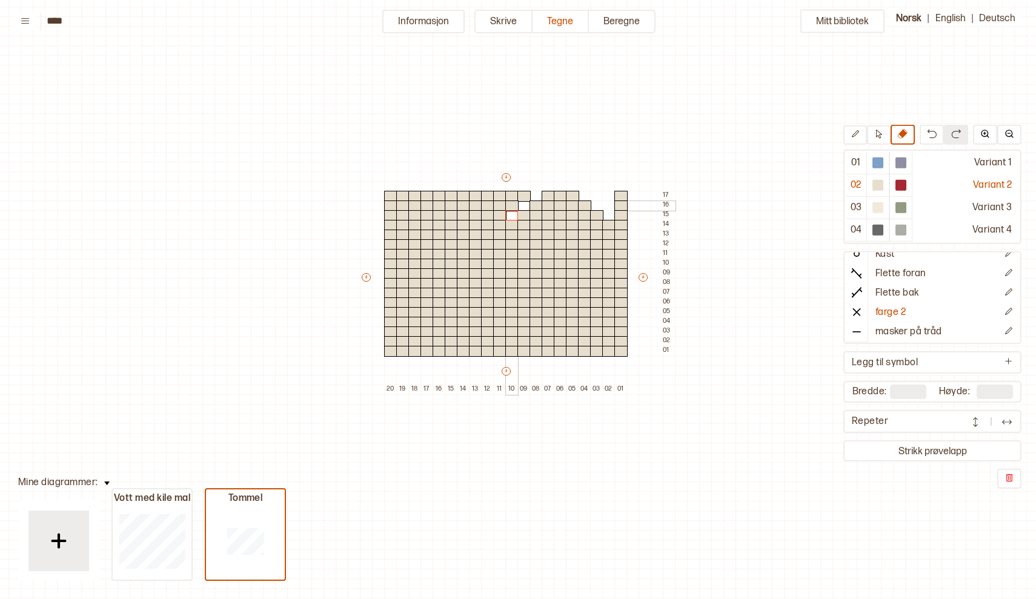
click at [513, 204] on div at bounding box center [511, 206] width 13 height 11
click at [512, 195] on div at bounding box center [511, 196] width 13 height 11
click at [525, 196] on div at bounding box center [523, 196] width 13 height 11
click at [486, 198] on div at bounding box center [487, 196] width 13 height 11
click at [486, 204] on div at bounding box center [487, 206] width 13 height 11
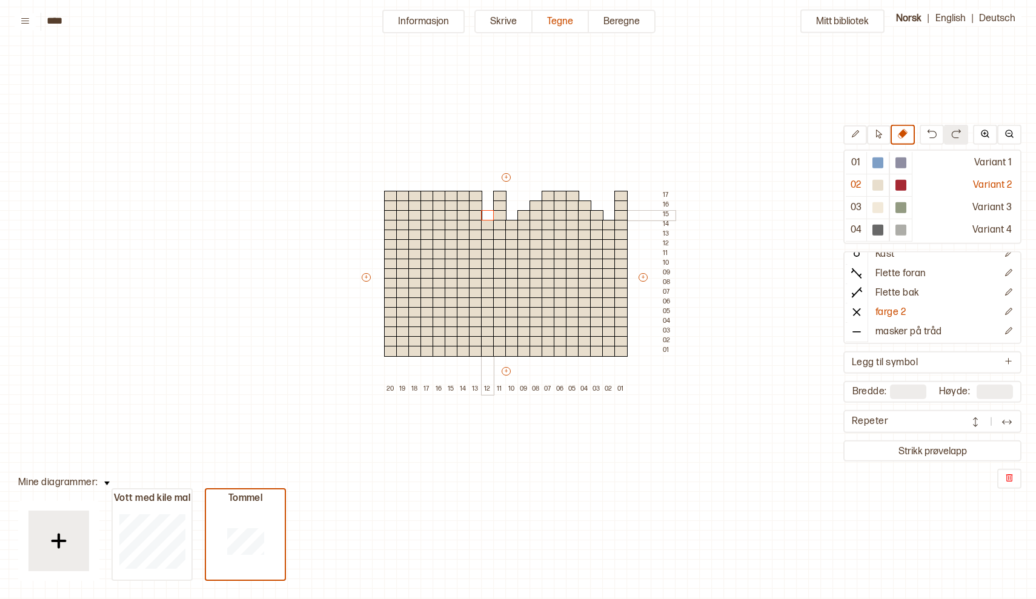
click at [487, 216] on div at bounding box center [487, 215] width 13 height 11
click at [473, 207] on div at bounding box center [475, 206] width 13 height 11
click at [462, 196] on div at bounding box center [463, 196] width 13 height 11
click at [476, 196] on div at bounding box center [475, 196] width 13 height 11
click at [414, 194] on div at bounding box center [414, 196] width 13 height 11
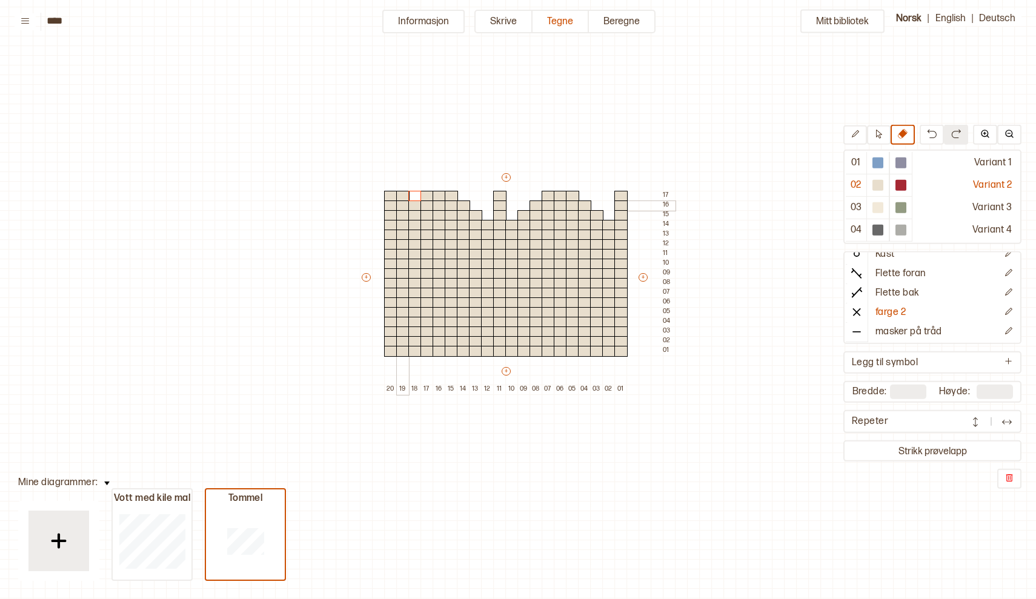
click at [402, 205] on div at bounding box center [402, 206] width 13 height 11
click at [390, 214] on div at bounding box center [390, 215] width 13 height 11
click at [389, 207] on div at bounding box center [390, 206] width 13 height 11
click at [390, 196] on div at bounding box center [390, 196] width 13 height 11
click at [405, 196] on div at bounding box center [402, 196] width 13 height 11
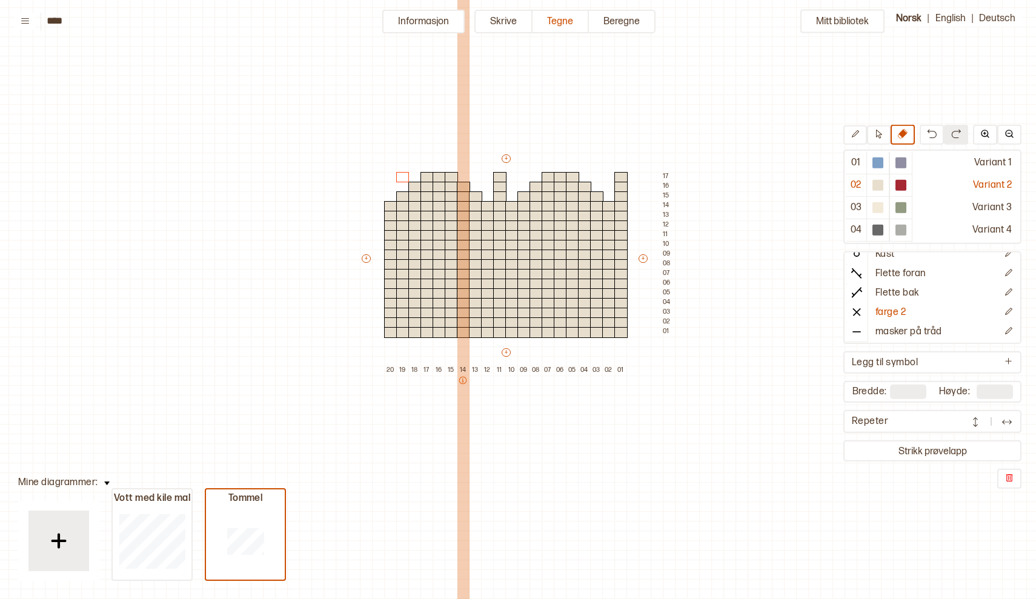
scroll to position [62, 4]
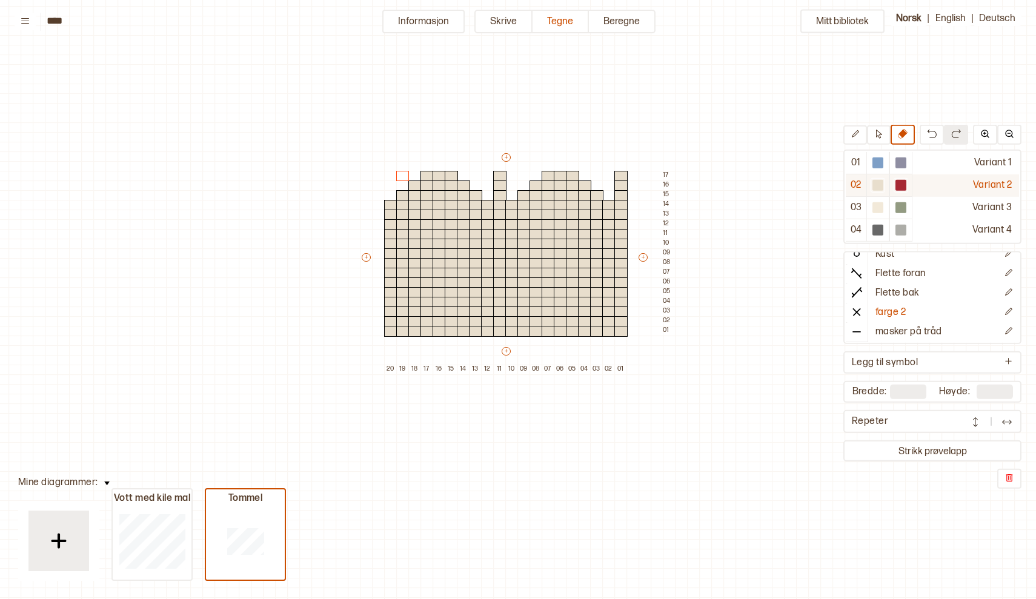
click at [902, 184] on div at bounding box center [900, 185] width 11 height 11
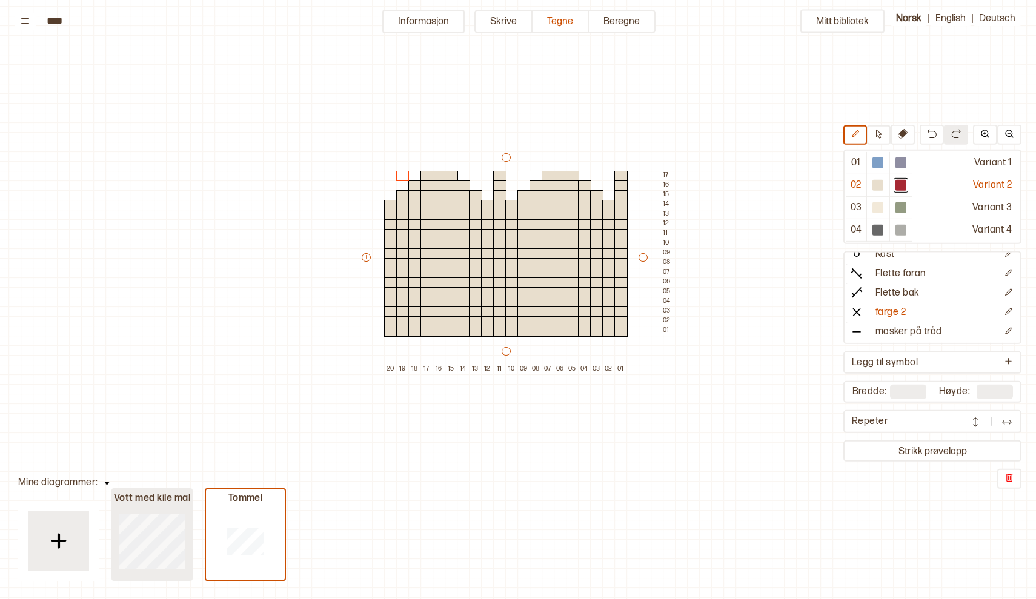
click at [168, 510] on div at bounding box center [152, 541] width 79 height 78
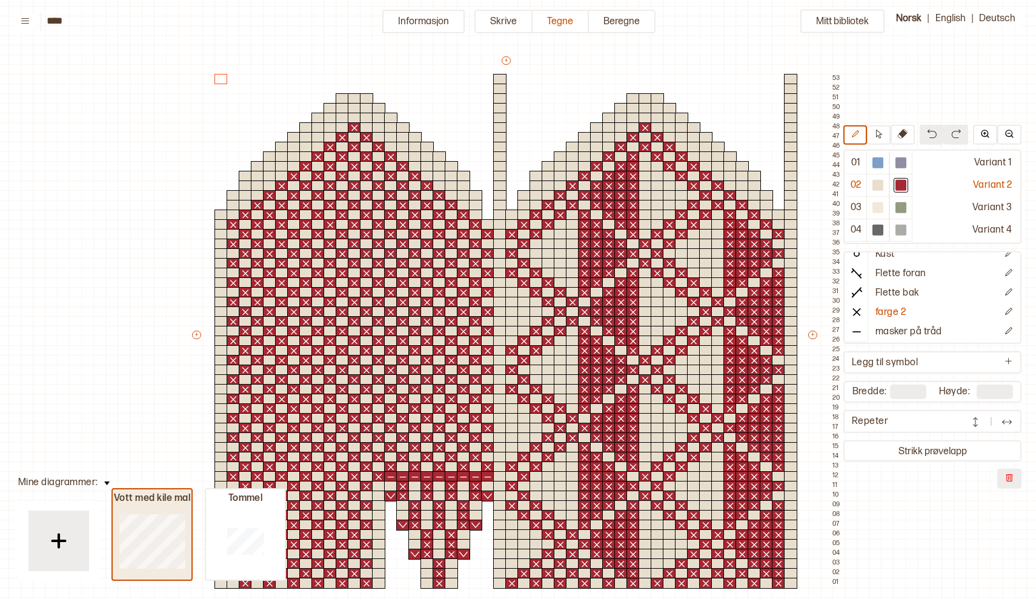
type input "**"
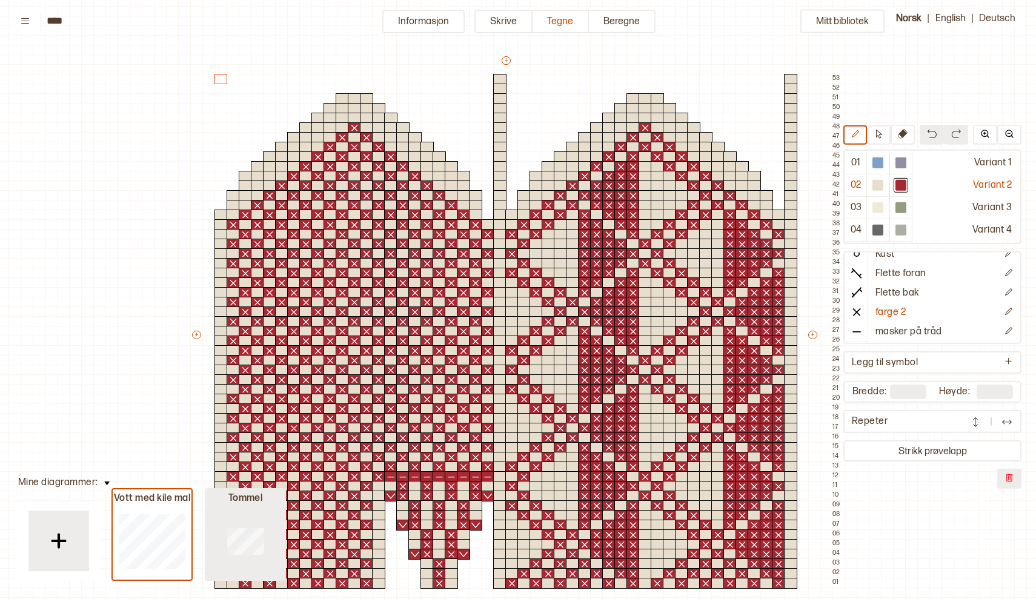
type input "**"
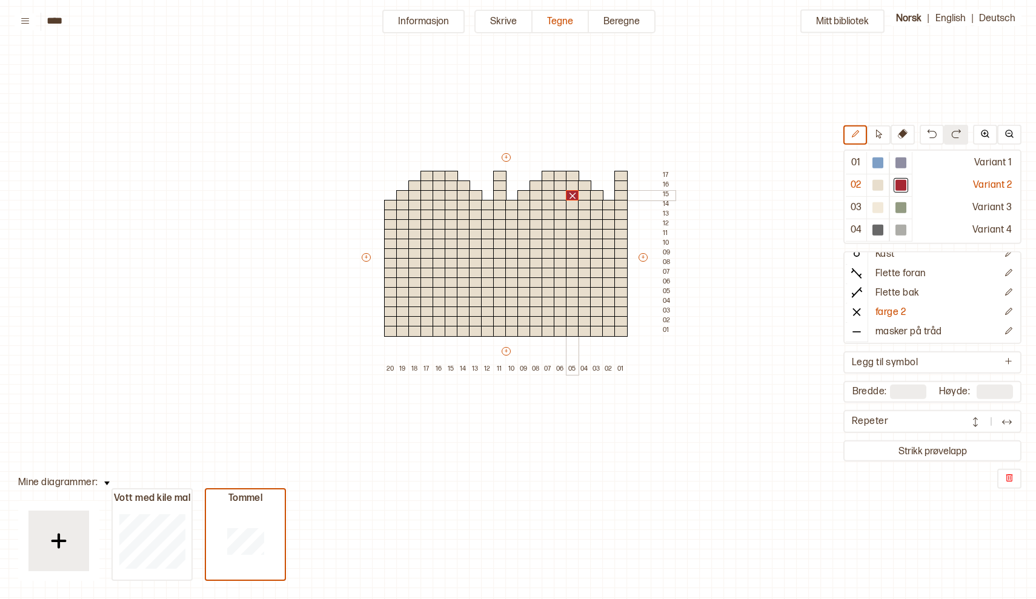
click at [571, 196] on div at bounding box center [572, 195] width 13 height 11
click at [571, 206] on div at bounding box center [572, 205] width 13 height 11
click at [571, 213] on div at bounding box center [572, 215] width 13 height 11
click at [571, 225] on div at bounding box center [572, 224] width 13 height 11
click at [571, 233] on div at bounding box center [572, 234] width 13 height 11
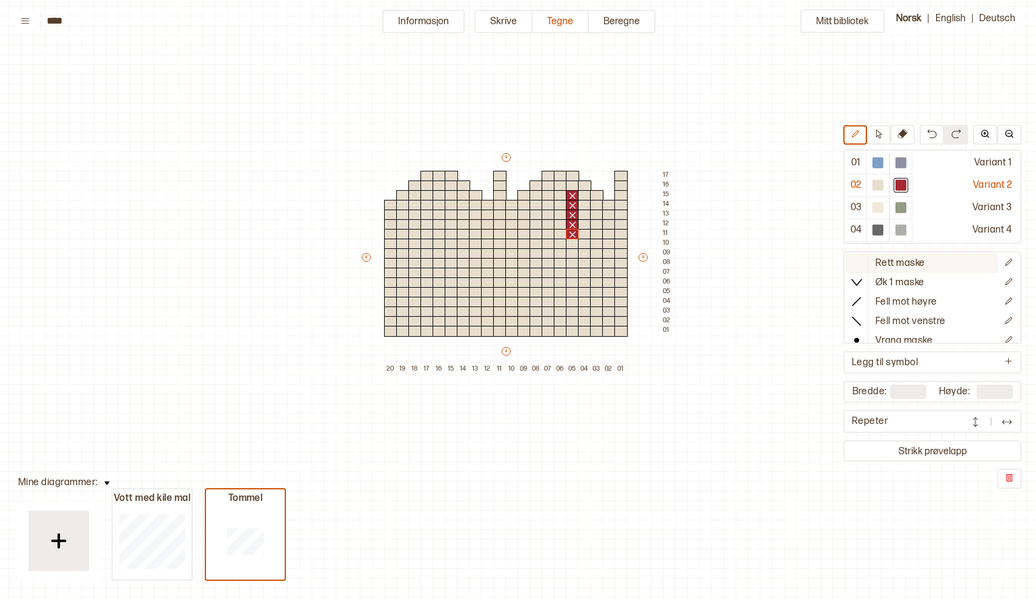
scroll to position [0, 0]
click at [860, 261] on icon at bounding box center [857, 263] width 12 height 12
click at [875, 187] on div at bounding box center [877, 185] width 11 height 11
click at [576, 194] on div at bounding box center [572, 195] width 13 height 11
click at [903, 186] on div at bounding box center [900, 185] width 11 height 11
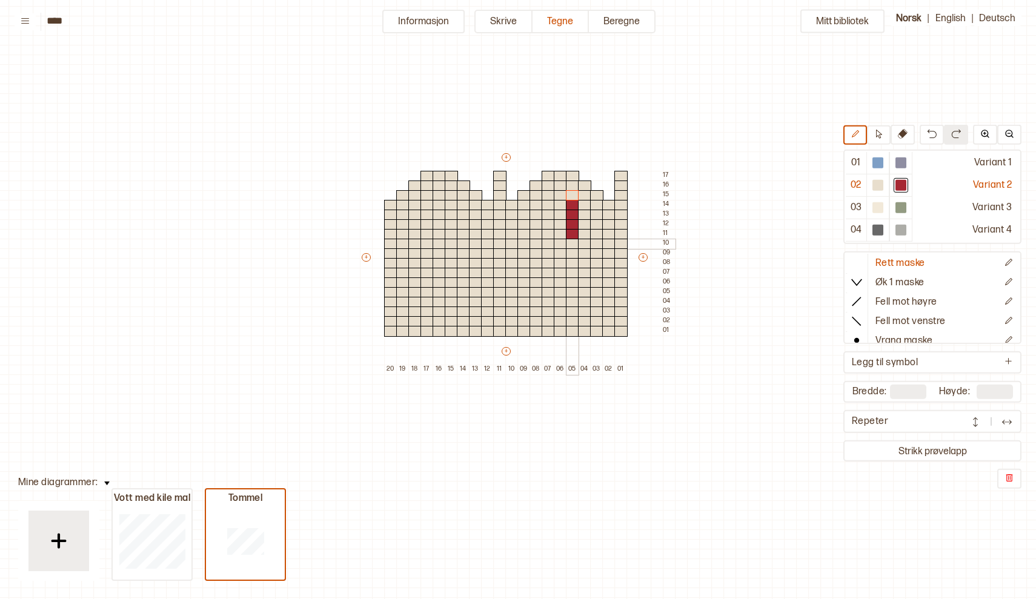
click at [573, 244] on div at bounding box center [572, 244] width 13 height 11
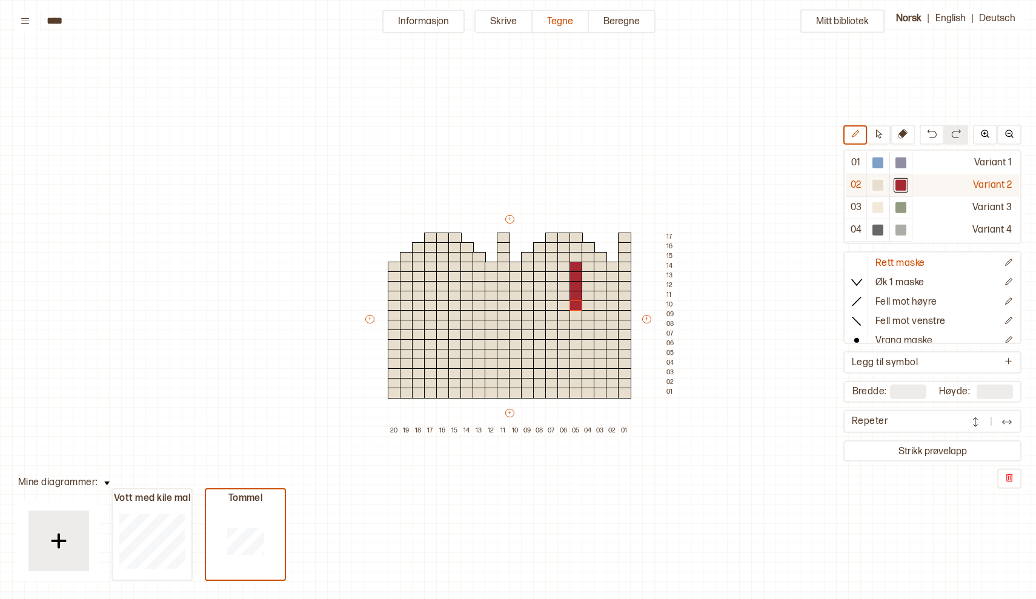
scroll to position [62, 4]
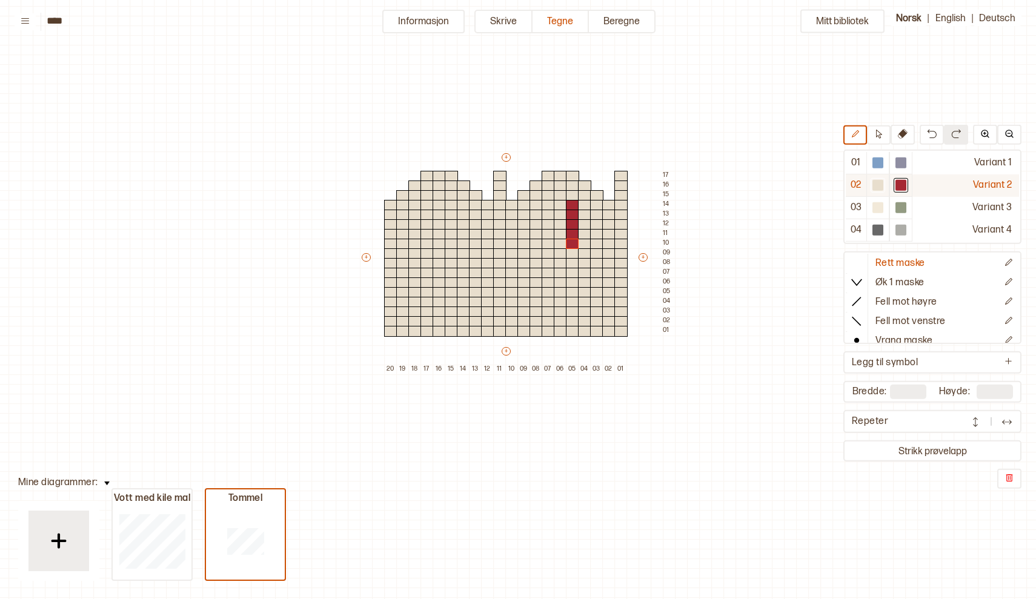
click at [879, 183] on div at bounding box center [877, 185] width 11 height 11
drag, startPoint x: 574, startPoint y: 205, endPoint x: 570, endPoint y: 252, distance: 47.4
click at [570, 252] on div "+ + + + 20 19 18 17 16 15 14 13 12 11 10 09 08 07 06 05 04 03 02 01 17 16 15 14…" at bounding box center [517, 262] width 315 height 223
click at [905, 186] on div at bounding box center [900, 185] width 11 height 11
click at [560, 205] on div at bounding box center [560, 205] width 13 height 11
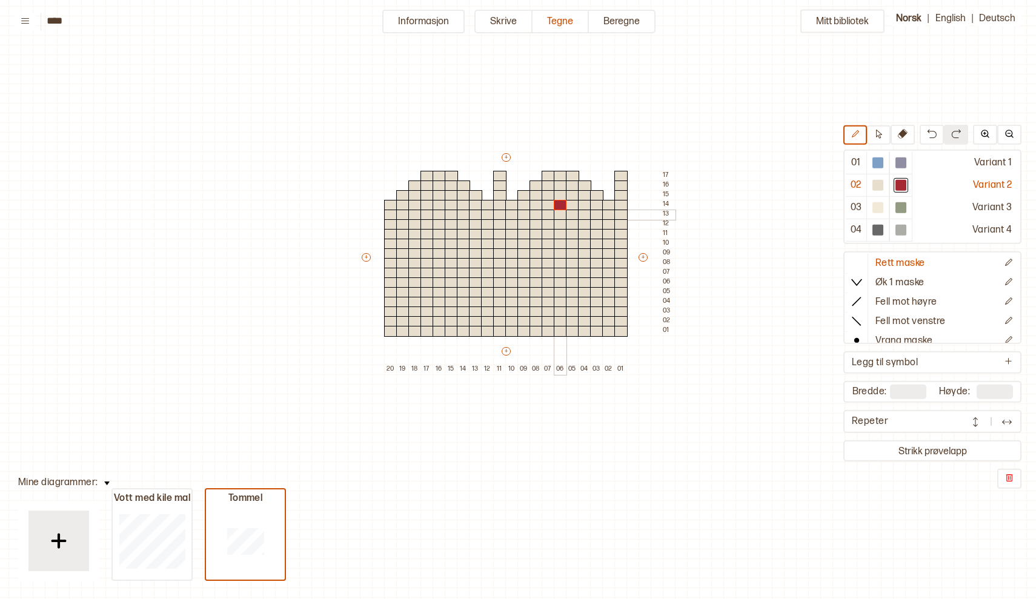
click at [559, 213] on div at bounding box center [560, 215] width 13 height 11
click at [558, 224] on div at bounding box center [560, 224] width 13 height 11
click at [559, 234] on div at bounding box center [560, 234] width 13 height 11
click at [559, 241] on div at bounding box center [560, 244] width 13 height 11
click at [560, 262] on div at bounding box center [560, 263] width 13 height 11
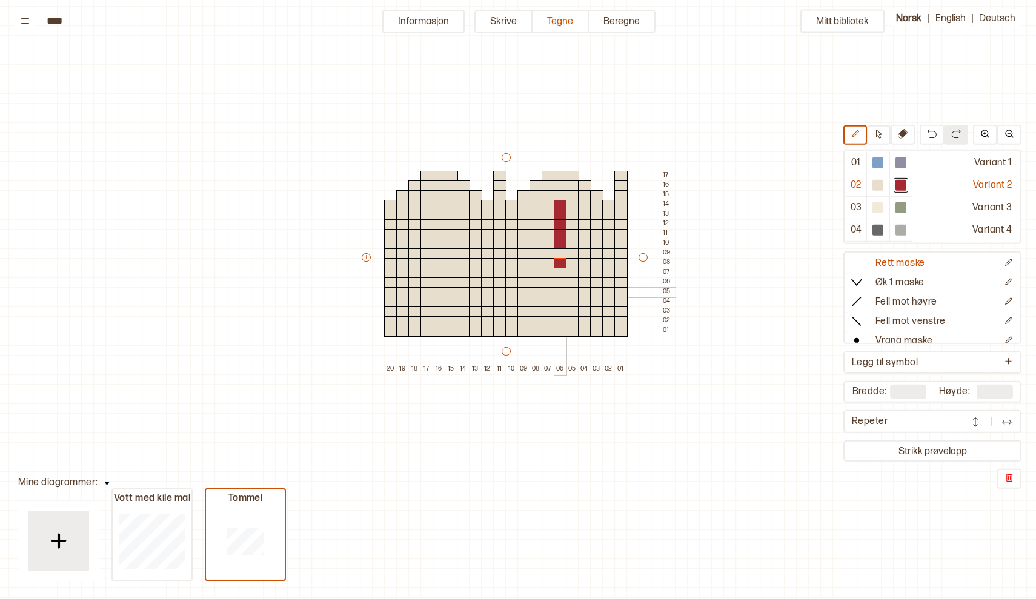
click at [560, 291] on div at bounding box center [560, 292] width 13 height 11
click at [560, 302] on div at bounding box center [560, 302] width 13 height 11
click at [558, 311] on div at bounding box center [560, 312] width 13 height 11
click at [558, 323] on div at bounding box center [560, 321] width 13 height 11
click at [559, 331] on div at bounding box center [560, 331] width 13 height 11
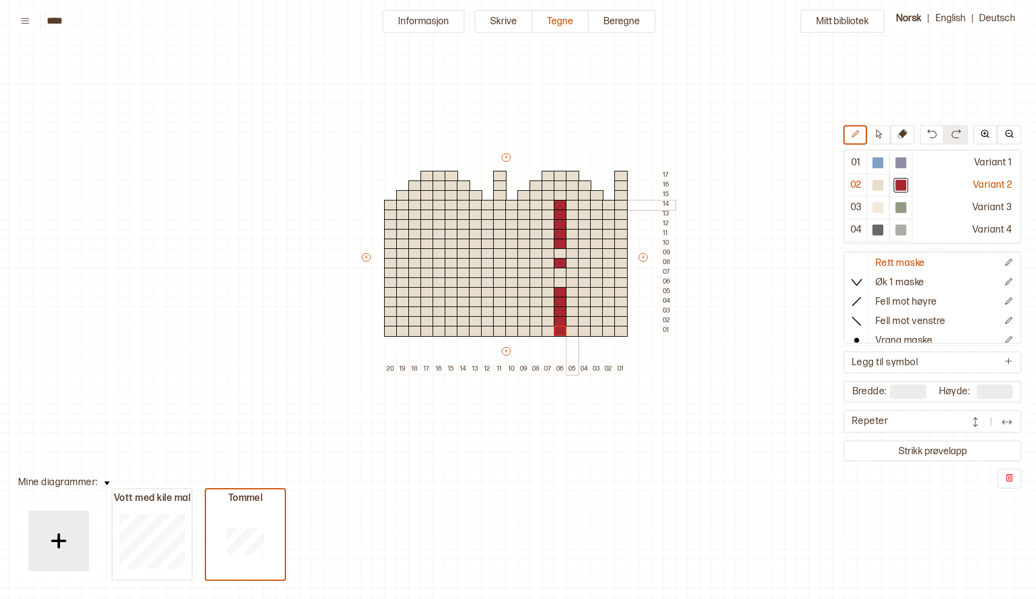
click at [570, 205] on div at bounding box center [572, 205] width 13 height 11
click at [879, 184] on div at bounding box center [877, 185] width 11 height 11
click at [574, 204] on div at bounding box center [572, 205] width 13 height 11
click at [902, 184] on div at bounding box center [900, 185] width 11 height 11
click at [572, 214] on div at bounding box center [572, 215] width 13 height 11
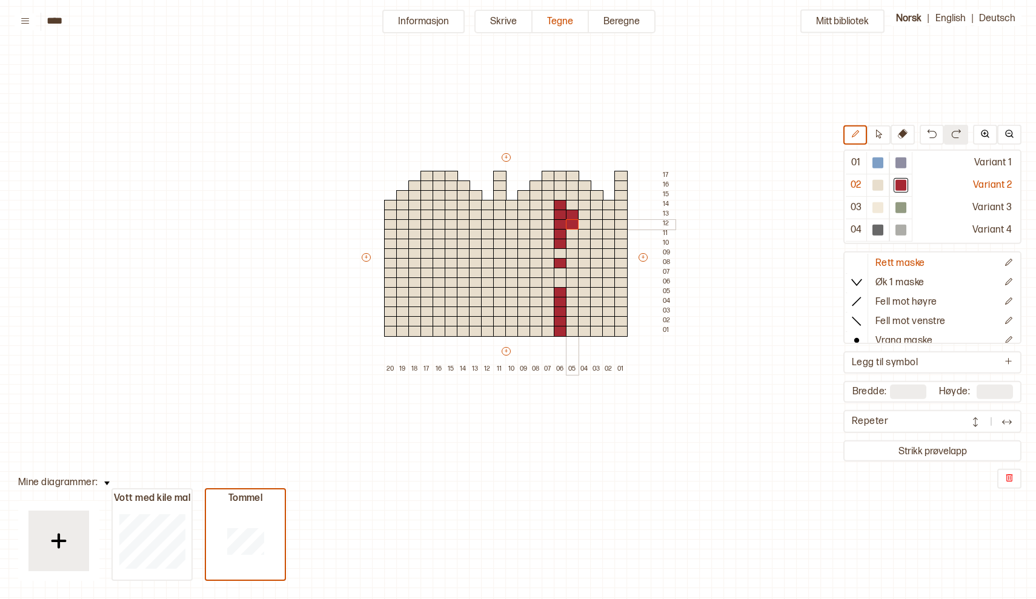
click at [571, 222] on div at bounding box center [572, 224] width 13 height 11
click at [572, 234] on div at bounding box center [572, 234] width 13 height 11
click at [583, 225] on div at bounding box center [584, 224] width 13 height 11
click at [549, 302] on div at bounding box center [548, 302] width 13 height 11
click at [548, 311] on div at bounding box center [548, 312] width 13 height 11
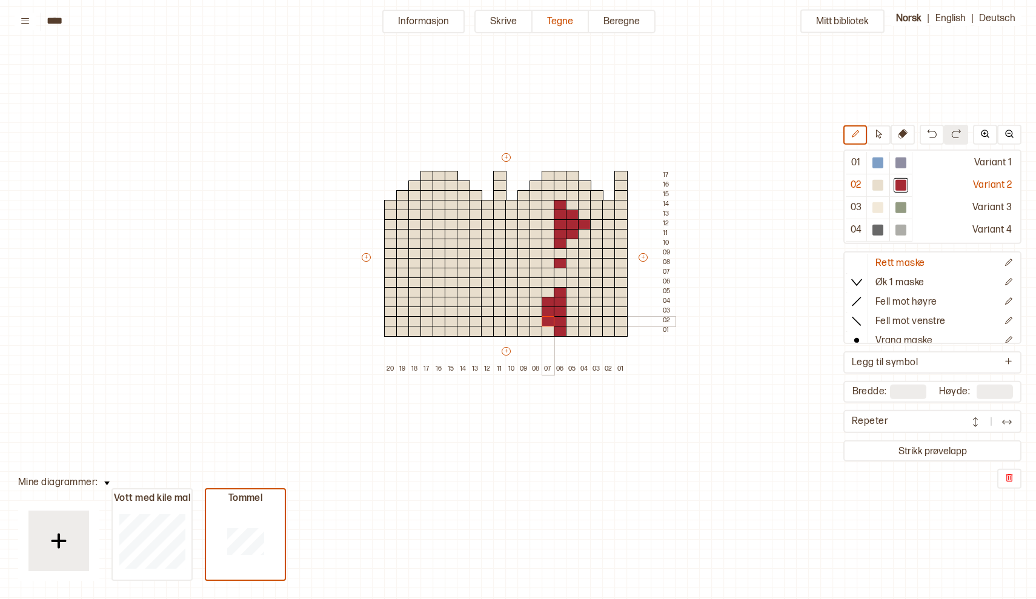
click at [548, 320] on div at bounding box center [548, 321] width 13 height 11
click at [536, 310] on div at bounding box center [536, 312] width 13 height 11
click at [561, 279] on div at bounding box center [560, 282] width 13 height 11
click at [549, 290] on div at bounding box center [548, 292] width 13 height 11
click at [536, 300] on div at bounding box center [536, 302] width 13 height 11
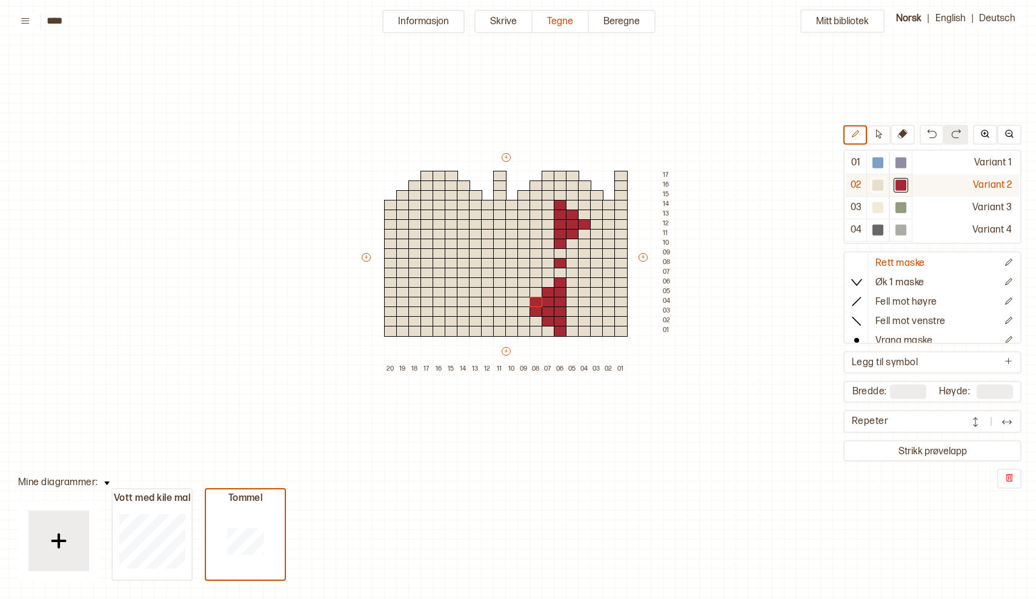
click at [882, 187] on div at bounding box center [877, 185] width 11 height 11
click at [536, 313] on div at bounding box center [536, 312] width 13 height 11
click at [543, 319] on div at bounding box center [548, 321] width 13 height 11
click at [559, 331] on div at bounding box center [560, 331] width 13 height 11
click at [903, 188] on div at bounding box center [900, 185] width 11 height 11
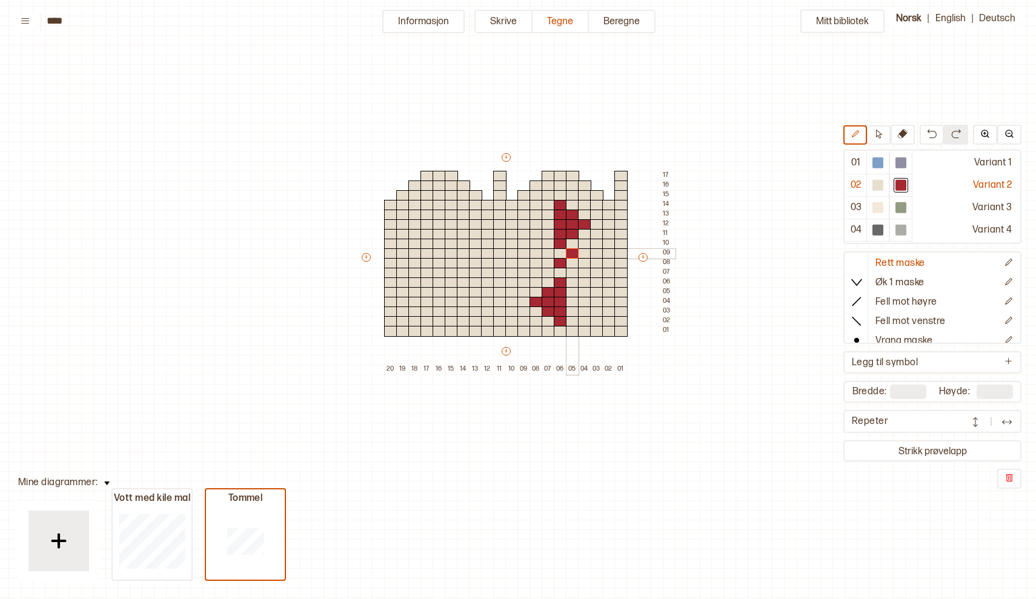
click at [572, 255] on div at bounding box center [572, 253] width 13 height 11
click at [583, 248] on div at bounding box center [584, 244] width 13 height 11
click at [596, 235] on div at bounding box center [596, 234] width 13 height 11
click at [545, 251] on div at bounding box center [548, 253] width 13 height 11
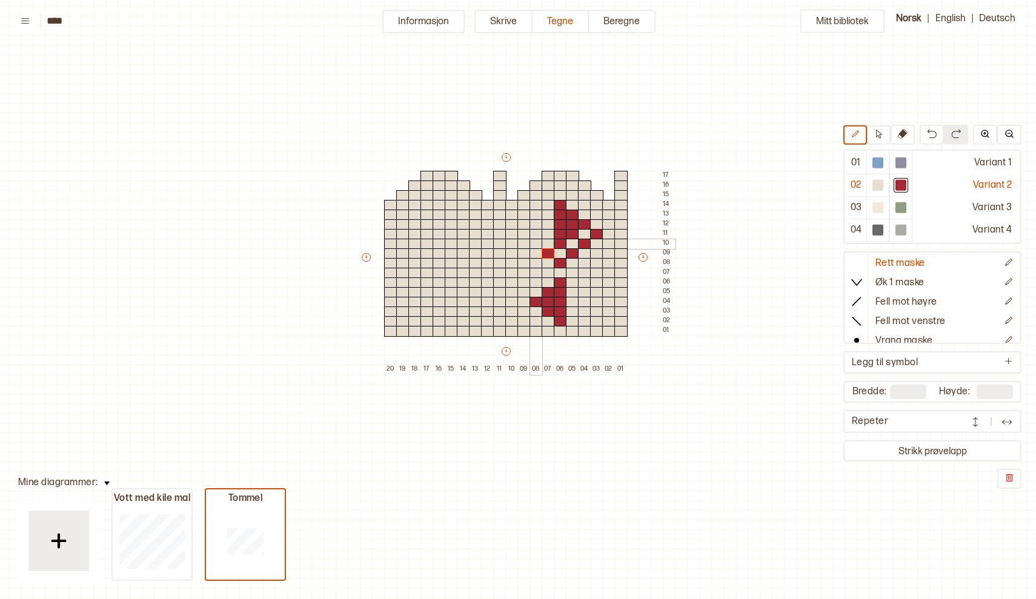
click at [535, 242] on div at bounding box center [536, 244] width 13 height 11
click at [521, 232] on div at bounding box center [523, 234] width 13 height 11
click at [548, 272] on div at bounding box center [548, 273] width 13 height 11
click at [533, 281] on div at bounding box center [536, 282] width 13 height 11
click at [522, 291] on div at bounding box center [523, 292] width 13 height 11
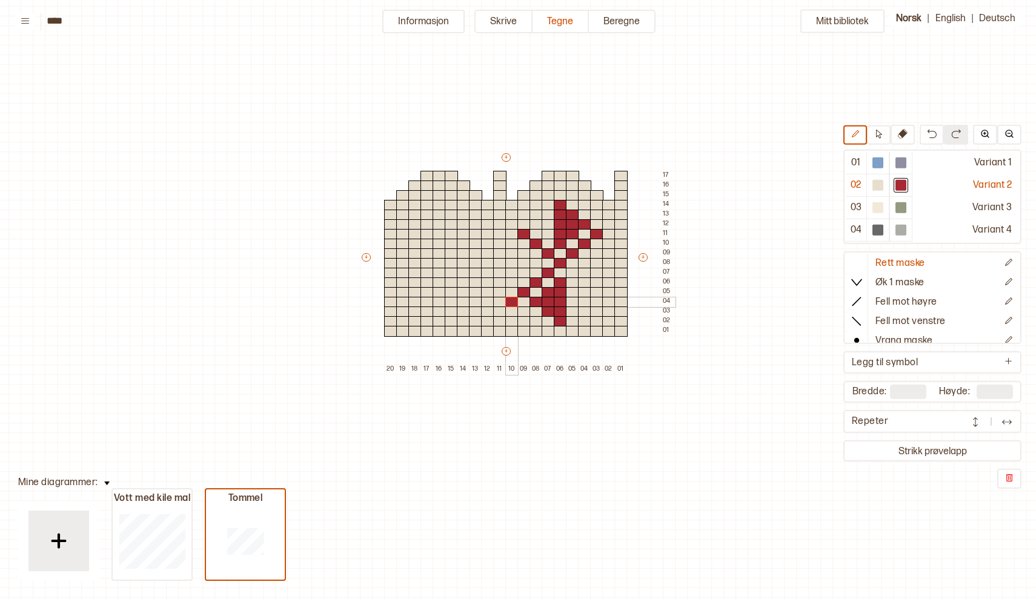
click at [511, 299] on div at bounding box center [511, 302] width 13 height 11
click at [522, 314] on div at bounding box center [523, 312] width 13 height 11
click at [537, 324] on div at bounding box center [536, 321] width 13 height 11
click at [546, 334] on div at bounding box center [548, 331] width 13 height 11
click at [574, 271] on div at bounding box center [572, 273] width 13 height 11
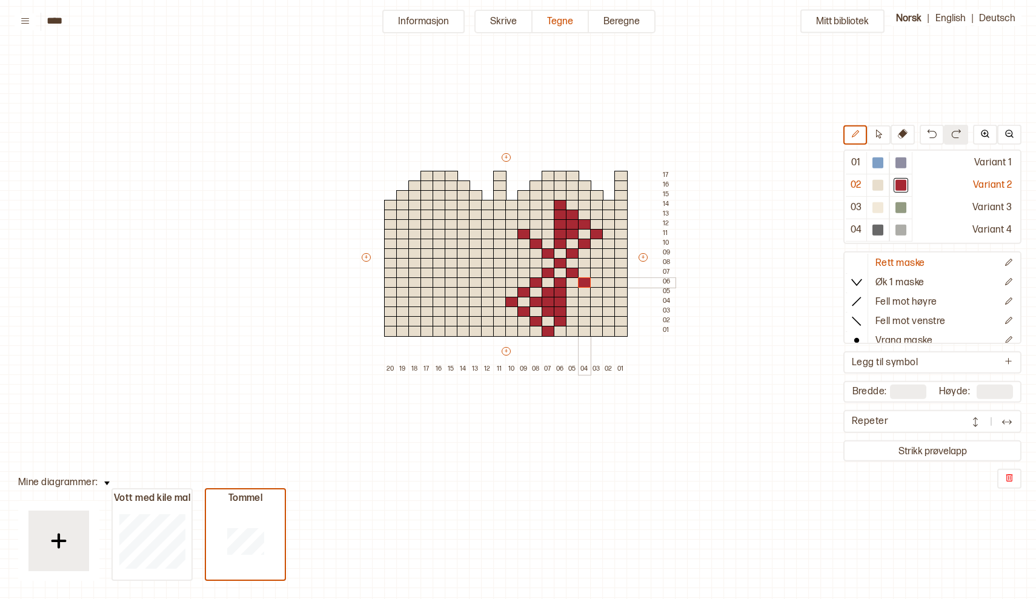
click at [583, 281] on div at bounding box center [584, 282] width 13 height 11
click at [594, 290] on div at bounding box center [596, 292] width 13 height 11
click at [606, 301] on div at bounding box center [608, 302] width 13 height 11
click at [596, 310] on div at bounding box center [596, 312] width 13 height 11
click at [586, 319] on div at bounding box center [584, 321] width 13 height 11
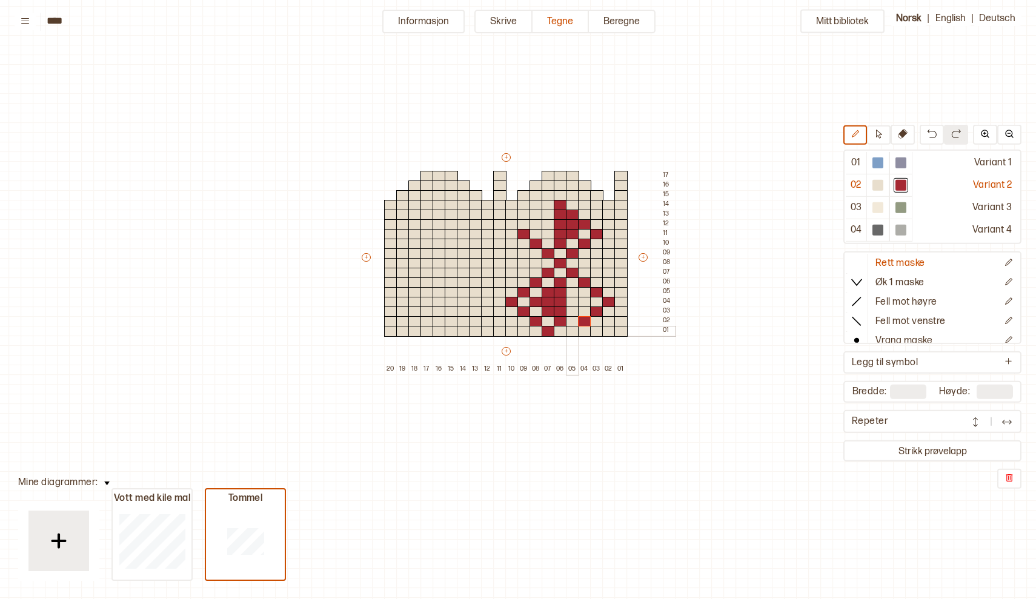
click at [573, 331] on div at bounding box center [572, 331] width 13 height 11
click at [533, 222] on div at bounding box center [536, 224] width 13 height 11
click at [877, 182] on div at bounding box center [877, 185] width 11 height 11
click at [537, 224] on div at bounding box center [536, 224] width 13 height 11
click at [905, 184] on div at bounding box center [900, 185] width 11 height 11
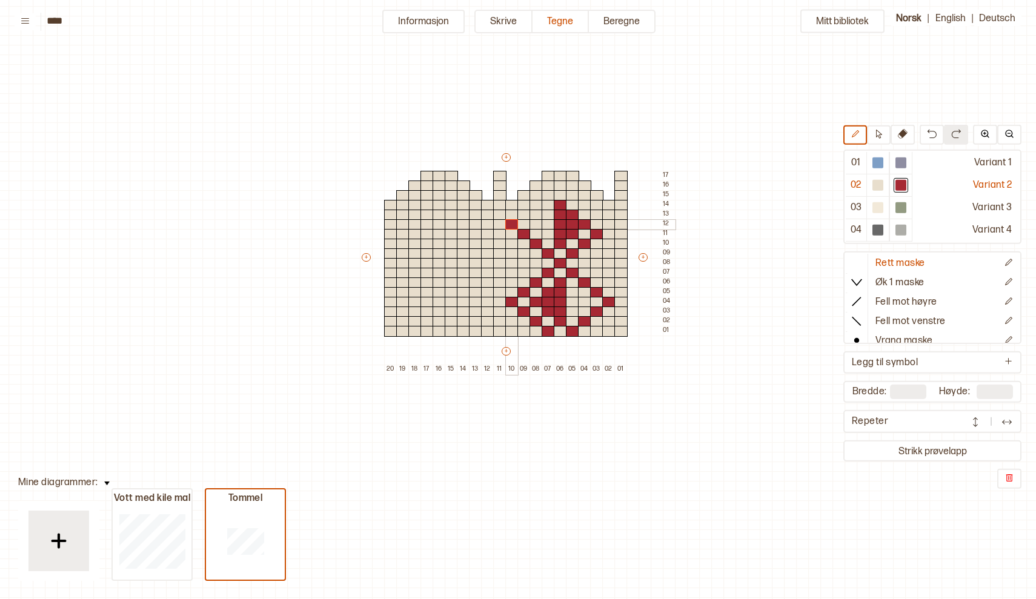
click at [512, 225] on div at bounding box center [511, 224] width 13 height 11
click at [522, 214] on div at bounding box center [523, 215] width 13 height 11
click at [536, 207] on div at bounding box center [536, 205] width 13 height 11
click at [546, 198] on div at bounding box center [548, 195] width 13 height 11
click at [560, 188] on div at bounding box center [560, 186] width 13 height 11
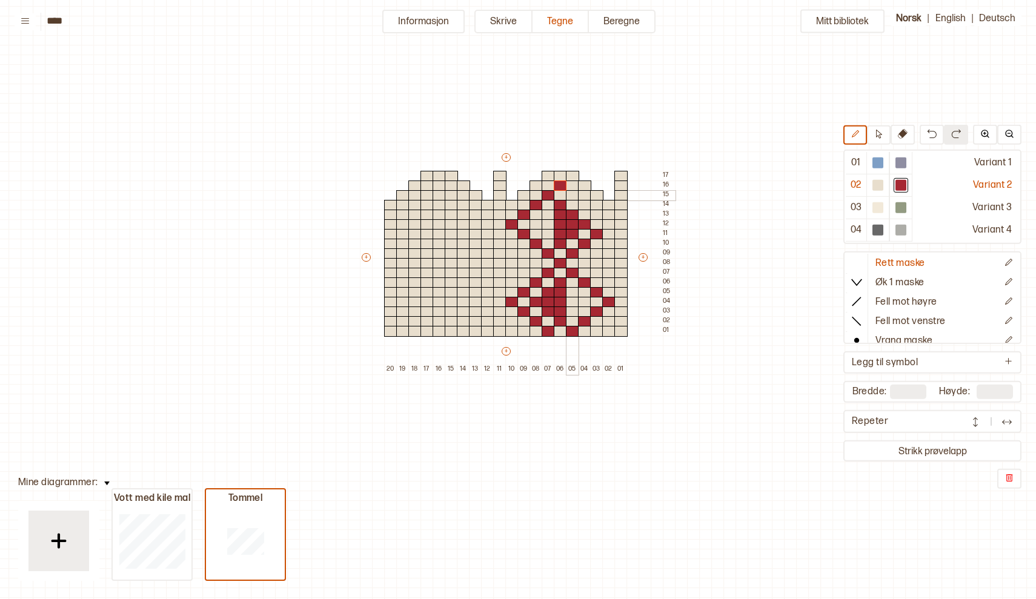
click at [572, 195] on div at bounding box center [572, 195] width 13 height 11
click at [582, 205] on div at bounding box center [584, 205] width 13 height 11
click at [594, 214] on div at bounding box center [596, 215] width 13 height 11
click at [606, 225] on div at bounding box center [608, 224] width 13 height 11
click at [585, 262] on div at bounding box center [584, 263] width 13 height 11
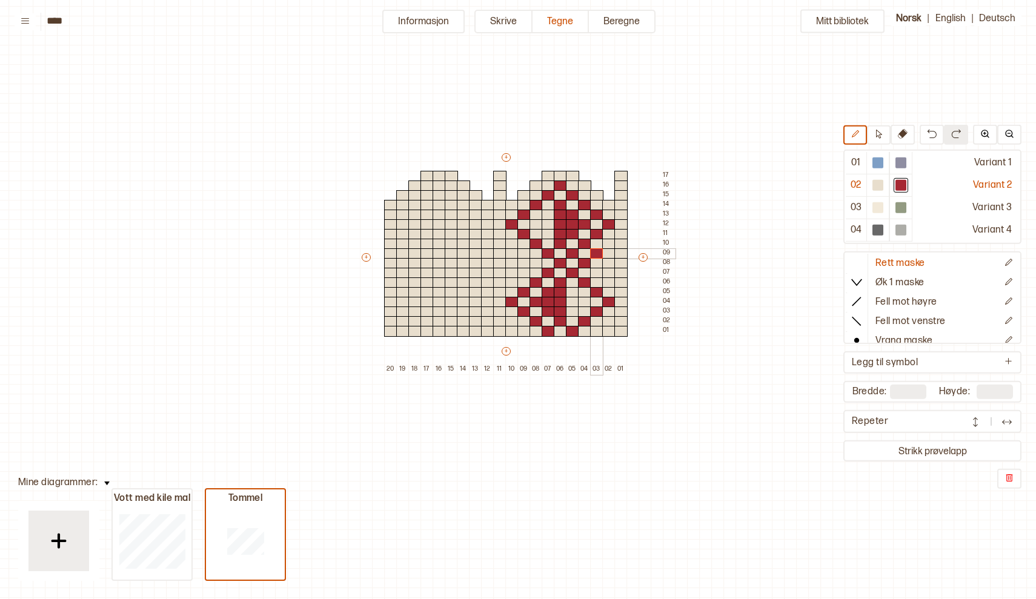
click at [596, 252] on div at bounding box center [596, 253] width 13 height 11
click at [606, 245] on div at bounding box center [608, 244] width 13 height 11
click at [606, 251] on div at bounding box center [608, 253] width 13 height 11
click at [608, 264] on div at bounding box center [608, 263] width 13 height 11
click at [606, 273] on div at bounding box center [608, 273] width 13 height 11
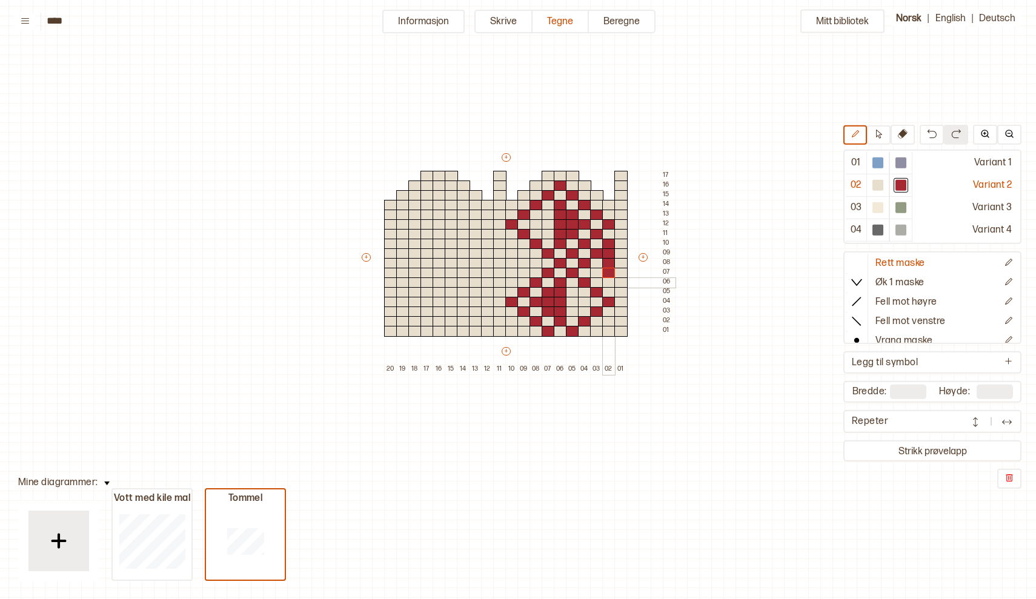
click at [608, 281] on div at bounding box center [608, 282] width 13 height 11
click at [596, 272] on div at bounding box center [596, 273] width 13 height 11
click at [596, 262] on div at bounding box center [596, 263] width 13 height 11
click at [532, 263] on div at bounding box center [536, 263] width 13 height 11
click at [523, 256] on div at bounding box center [523, 253] width 13 height 11
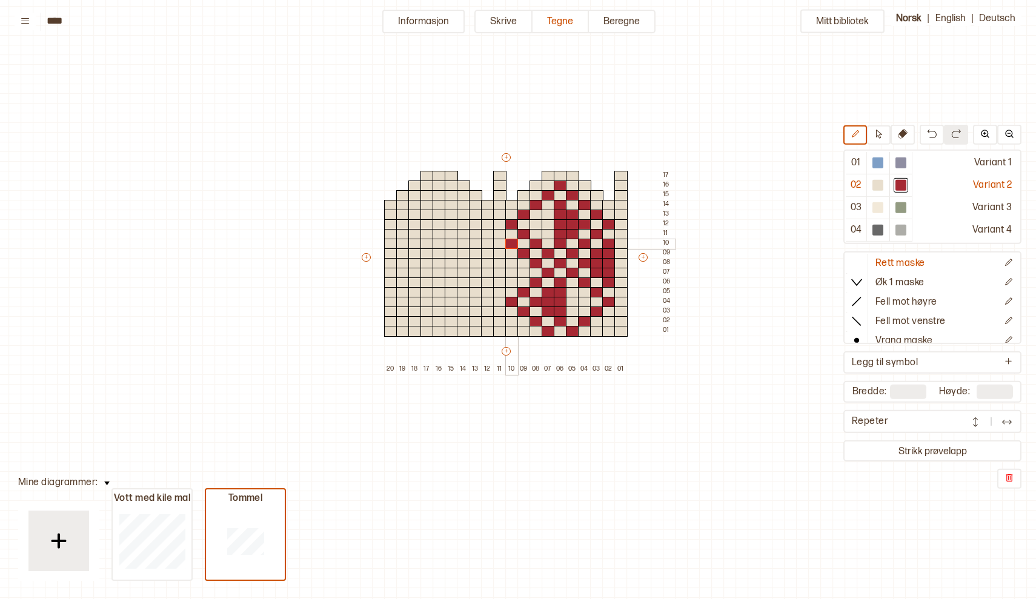
click at [511, 244] on div at bounding box center [511, 244] width 13 height 11
click at [511, 251] on div at bounding box center [511, 253] width 13 height 11
click at [523, 264] on div at bounding box center [523, 263] width 13 height 11
click at [514, 262] on div at bounding box center [511, 263] width 13 height 11
click at [512, 270] on div at bounding box center [511, 273] width 13 height 11
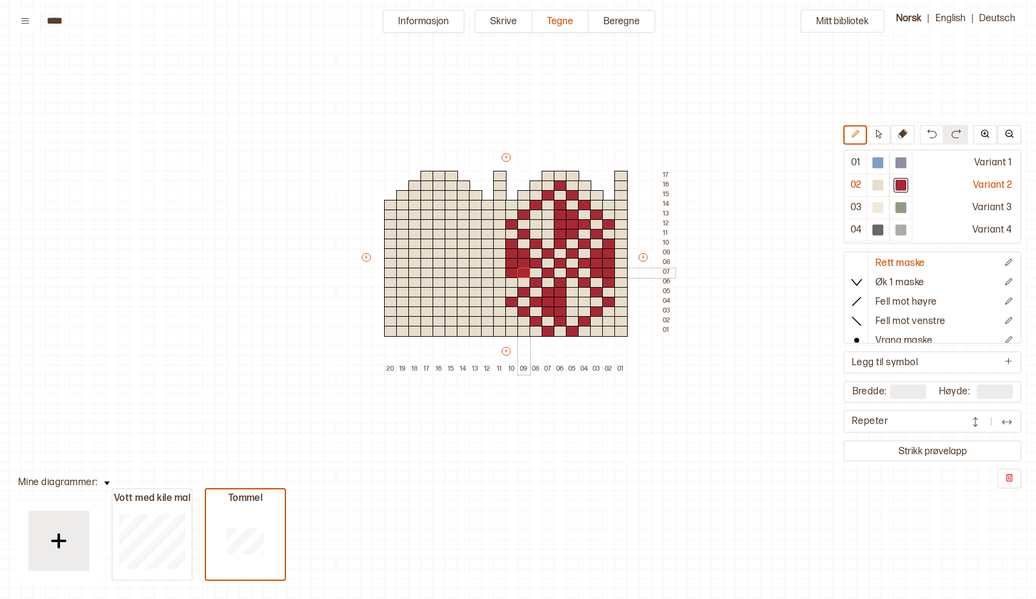
click at [521, 270] on div at bounding box center [523, 273] width 13 height 11
click at [511, 282] on div at bounding box center [511, 282] width 13 height 11
click at [486, 224] on div at bounding box center [487, 224] width 13 height 11
click at [476, 216] on div at bounding box center [475, 215] width 13 height 11
click at [463, 205] on div at bounding box center [463, 205] width 13 height 11
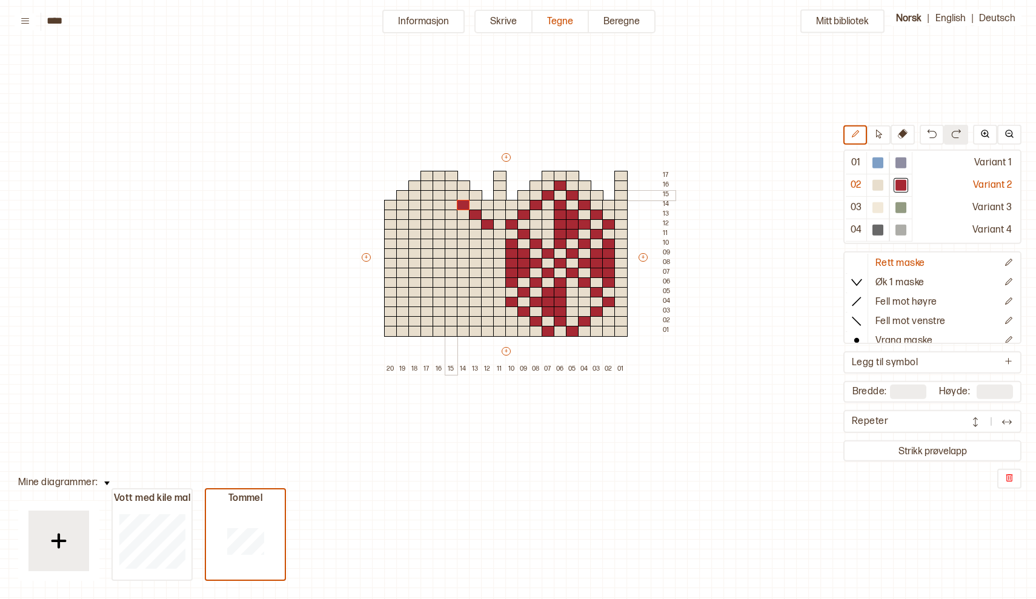
click at [449, 196] on div at bounding box center [451, 195] width 13 height 11
click at [877, 184] on div at bounding box center [877, 185] width 11 height 11
click at [450, 193] on div at bounding box center [451, 195] width 13 height 11
click at [462, 204] on div at bounding box center [463, 205] width 13 height 11
click at [472, 215] on div at bounding box center [475, 215] width 13 height 11
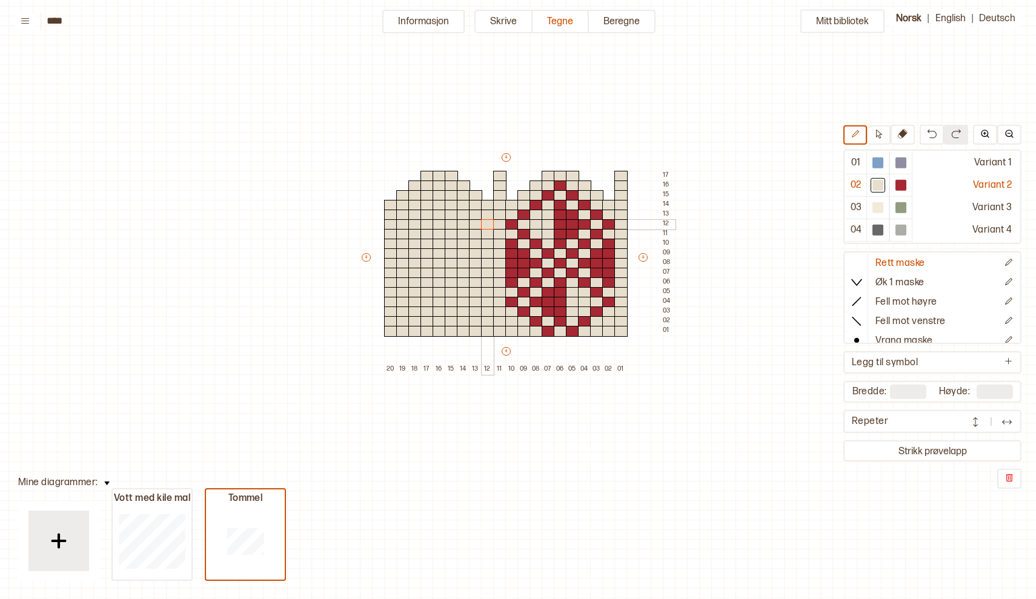
click at [485, 222] on div at bounding box center [487, 224] width 13 height 11
click at [905, 186] on div at bounding box center [900, 185] width 11 height 11
click at [486, 234] on div at bounding box center [487, 234] width 13 height 11
click at [473, 226] on div at bounding box center [475, 224] width 13 height 11
click at [463, 214] on div at bounding box center [463, 215] width 13 height 11
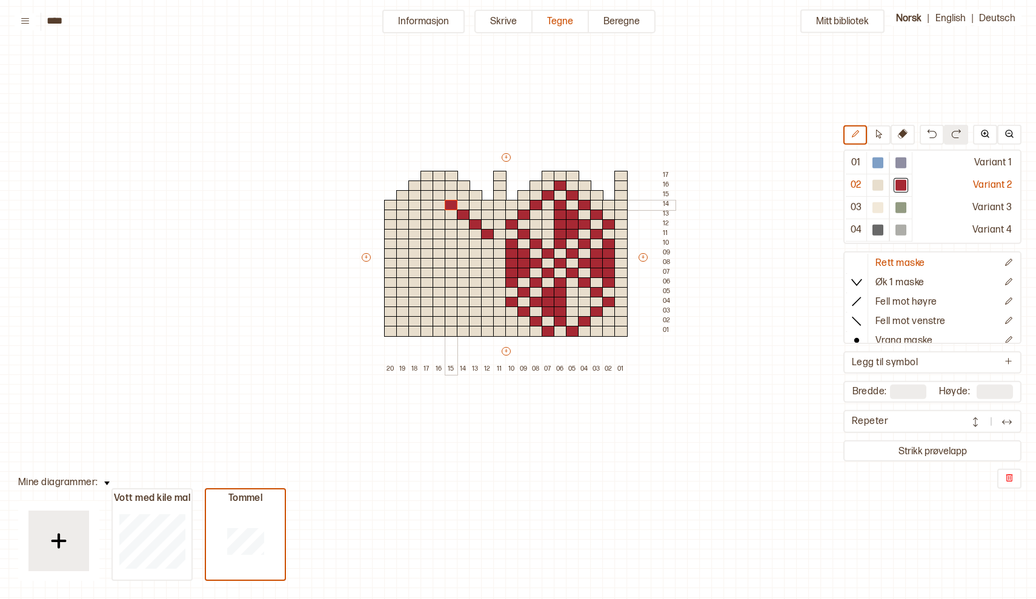
click at [453, 205] on div at bounding box center [451, 205] width 13 height 11
click at [438, 194] on div at bounding box center [439, 195] width 13 height 11
click at [425, 205] on div at bounding box center [426, 205] width 13 height 11
click at [414, 215] on div at bounding box center [414, 215] width 13 height 11
click at [402, 227] on div at bounding box center [402, 224] width 13 height 11
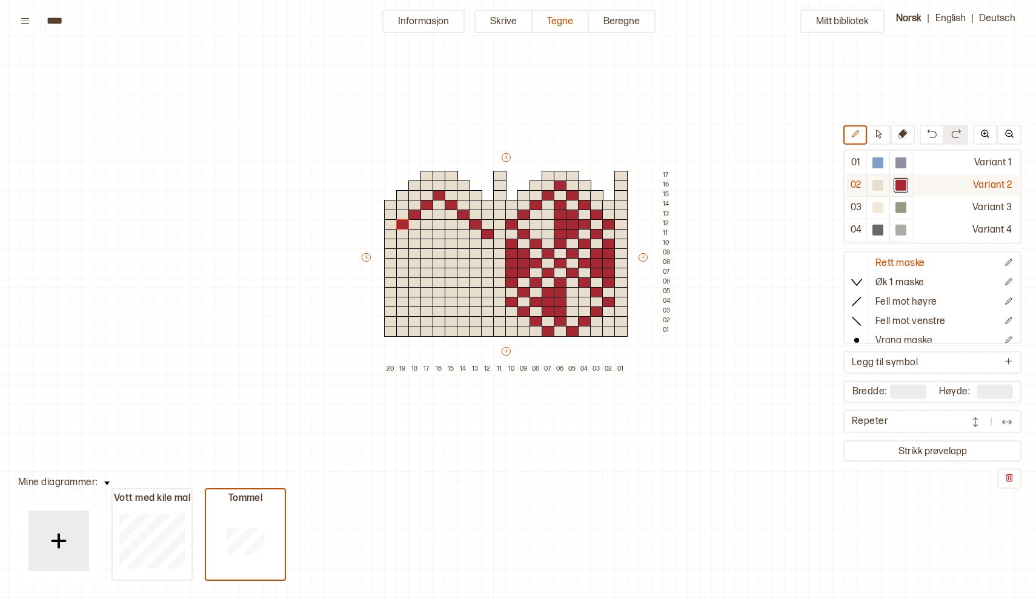
click at [880, 188] on div at bounding box center [877, 185] width 11 height 11
click at [490, 236] on div at bounding box center [487, 234] width 13 height 11
click at [904, 185] on div at bounding box center [900, 185] width 11 height 11
click at [437, 217] on div at bounding box center [439, 215] width 13 height 11
click at [424, 224] on div at bounding box center [426, 224] width 13 height 11
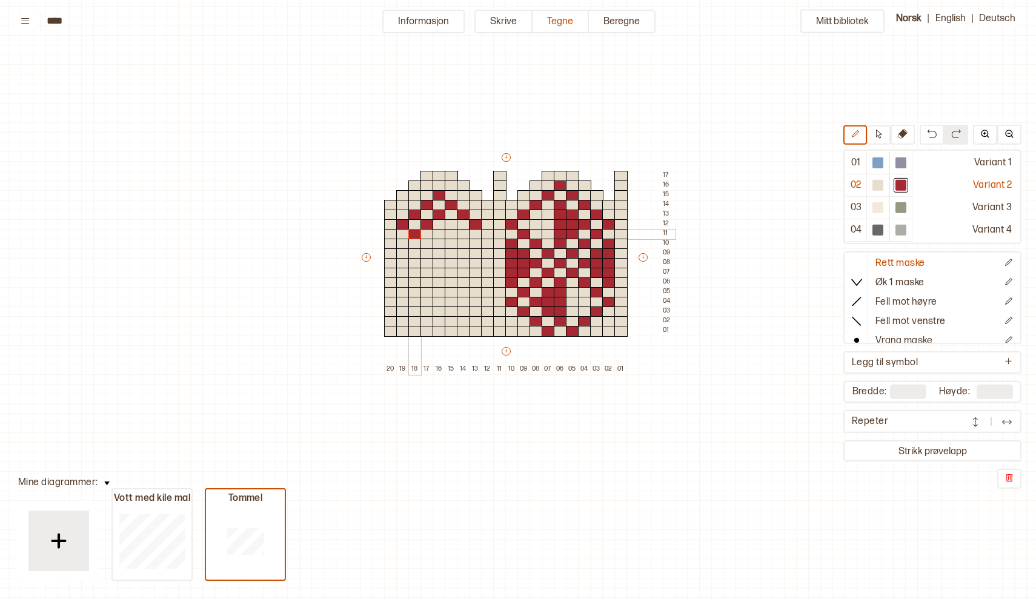
click at [414, 233] on div at bounding box center [414, 234] width 13 height 11
click at [402, 244] on div at bounding box center [402, 244] width 13 height 11
click at [448, 223] on div at bounding box center [451, 224] width 13 height 11
click at [460, 235] on div at bounding box center [463, 234] width 13 height 11
click at [473, 247] on div at bounding box center [475, 244] width 13 height 11
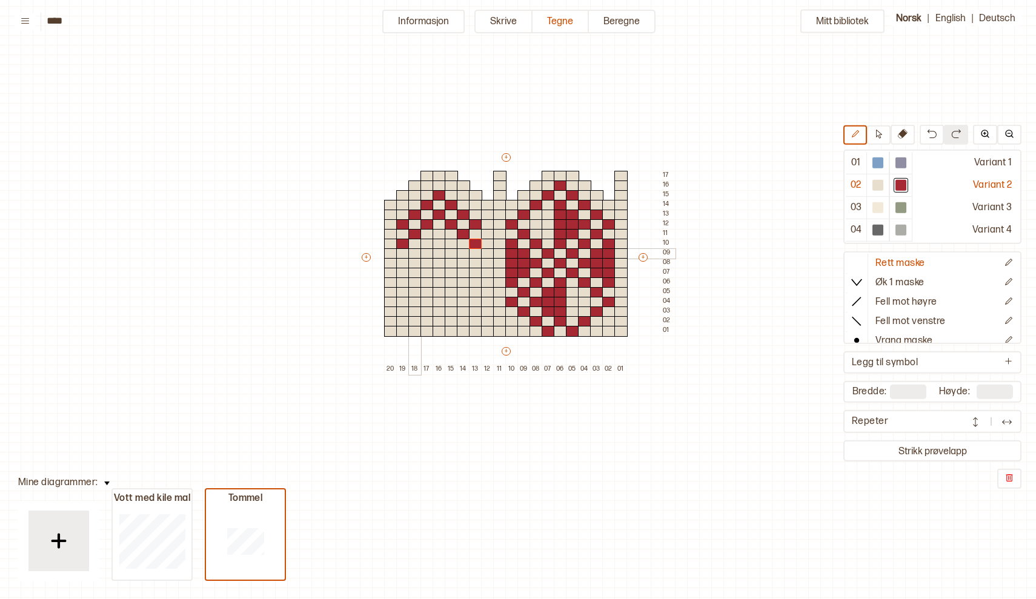
click at [415, 256] on div at bounding box center [414, 253] width 13 height 11
click at [422, 262] on div at bounding box center [426, 263] width 13 height 11
click at [435, 274] on div at bounding box center [439, 273] width 13 height 11
click at [451, 265] on div at bounding box center [451, 263] width 13 height 11
click at [463, 254] on div at bounding box center [463, 253] width 13 height 11
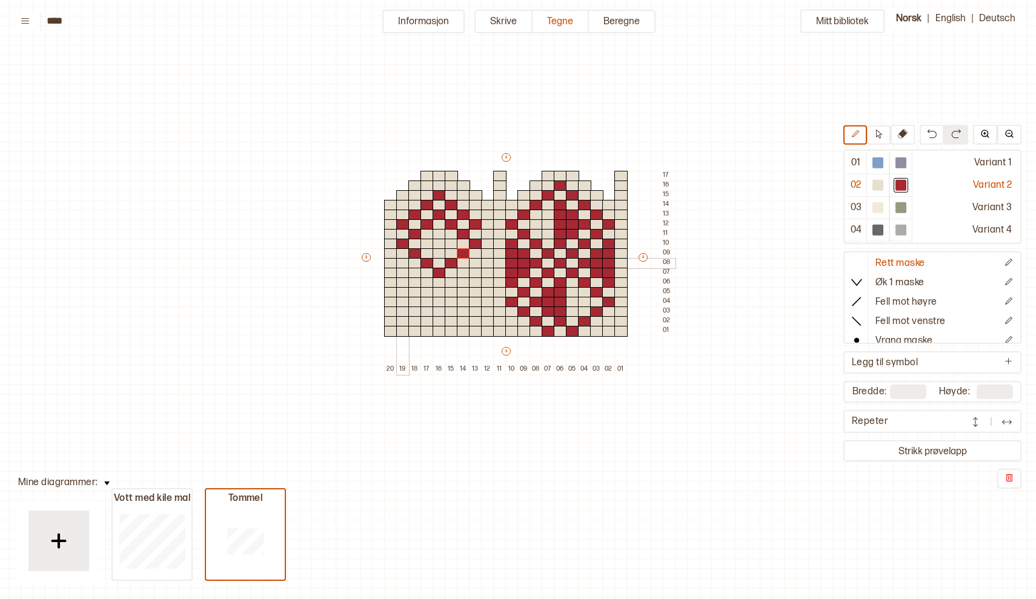
click at [399, 264] on div at bounding box center [402, 263] width 13 height 11
click at [413, 275] on div at bounding box center [414, 273] width 13 height 11
click at [425, 282] on div at bounding box center [426, 282] width 13 height 11
click at [437, 294] on div at bounding box center [439, 292] width 13 height 11
click at [449, 284] on div at bounding box center [451, 282] width 13 height 11
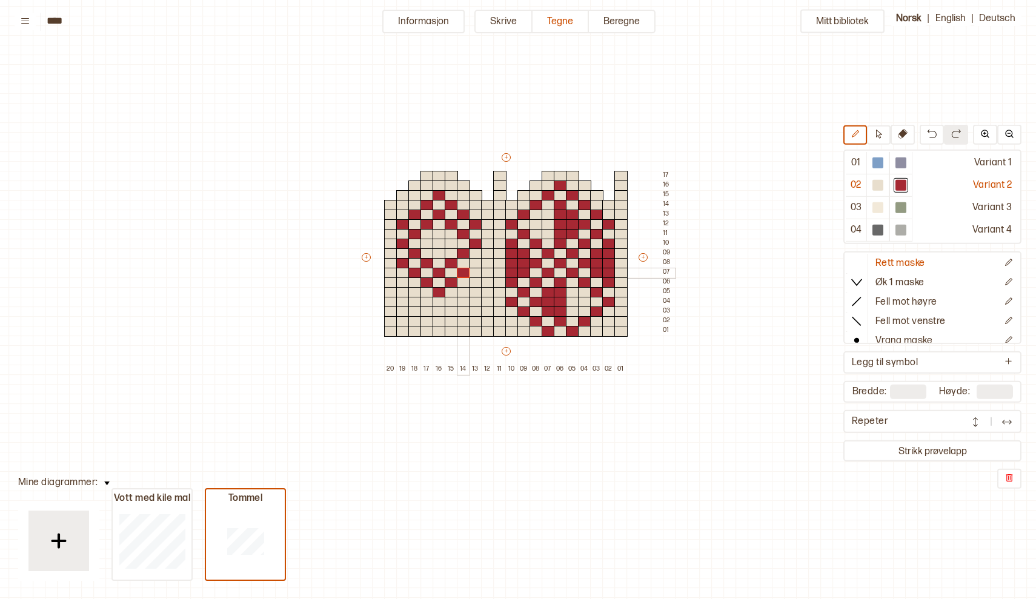
click at [463, 275] on div at bounding box center [463, 273] width 13 height 11
click at [474, 262] on div at bounding box center [475, 263] width 13 height 11
click at [437, 242] on div at bounding box center [439, 244] width 13 height 11
click at [438, 313] on div at bounding box center [439, 312] width 13 height 11
click at [427, 319] on div at bounding box center [426, 321] width 13 height 11
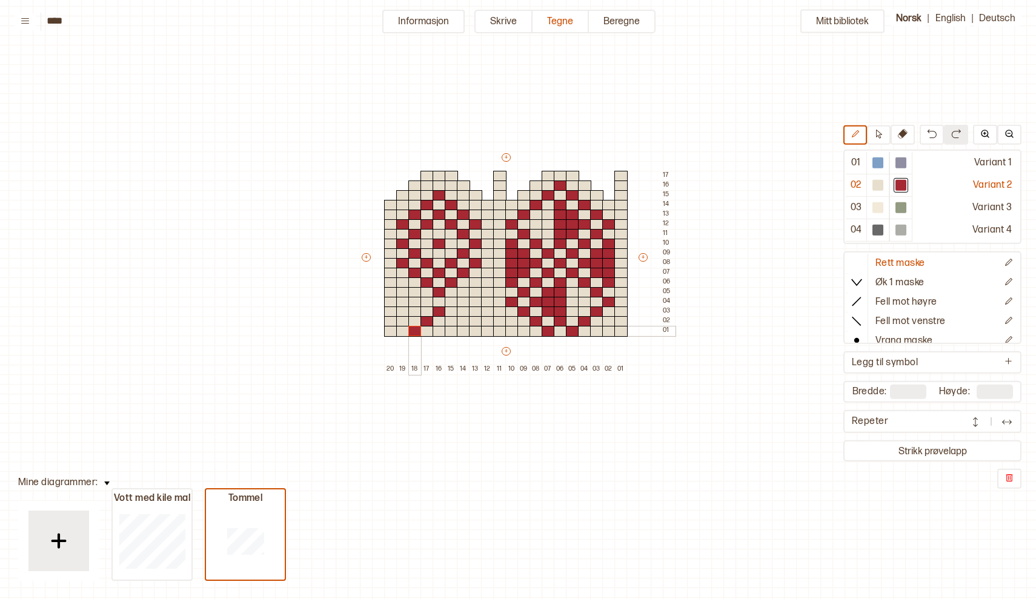
click at [414, 329] on div at bounding box center [414, 331] width 13 height 11
click at [451, 321] on div at bounding box center [451, 321] width 13 height 11
click at [463, 331] on div at bounding box center [463, 331] width 13 height 11
click at [439, 333] on div at bounding box center [439, 331] width 13 height 11
click at [402, 300] on div at bounding box center [402, 302] width 13 height 11
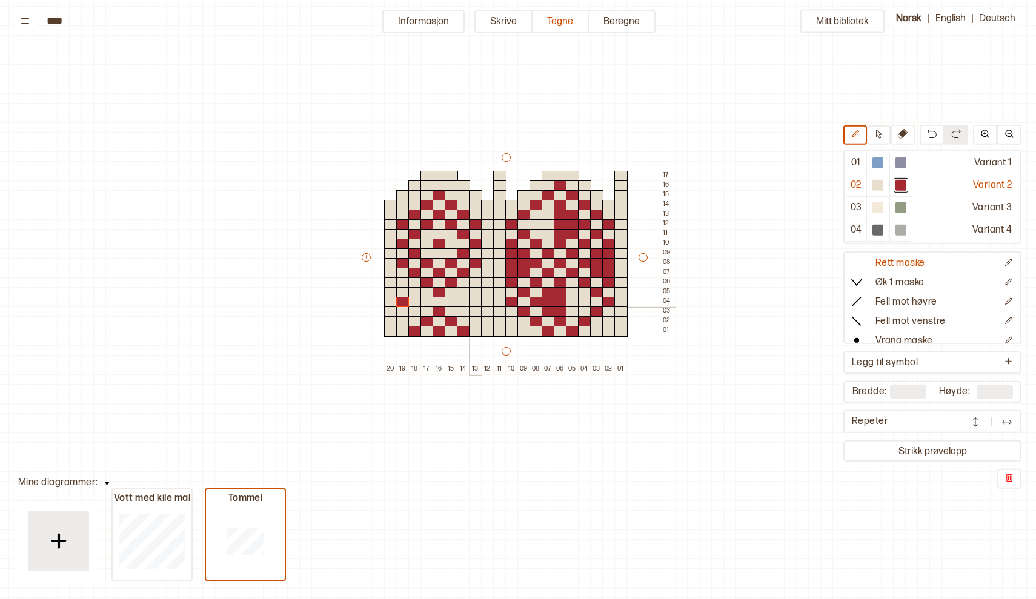
click at [474, 304] on div at bounding box center [475, 302] width 13 height 11
click at [400, 290] on div at bounding box center [402, 292] width 13 height 11
click at [412, 301] on div at bounding box center [414, 302] width 13 height 11
click at [400, 312] on div at bounding box center [402, 312] width 13 height 11
click at [476, 291] on div at bounding box center [475, 292] width 13 height 11
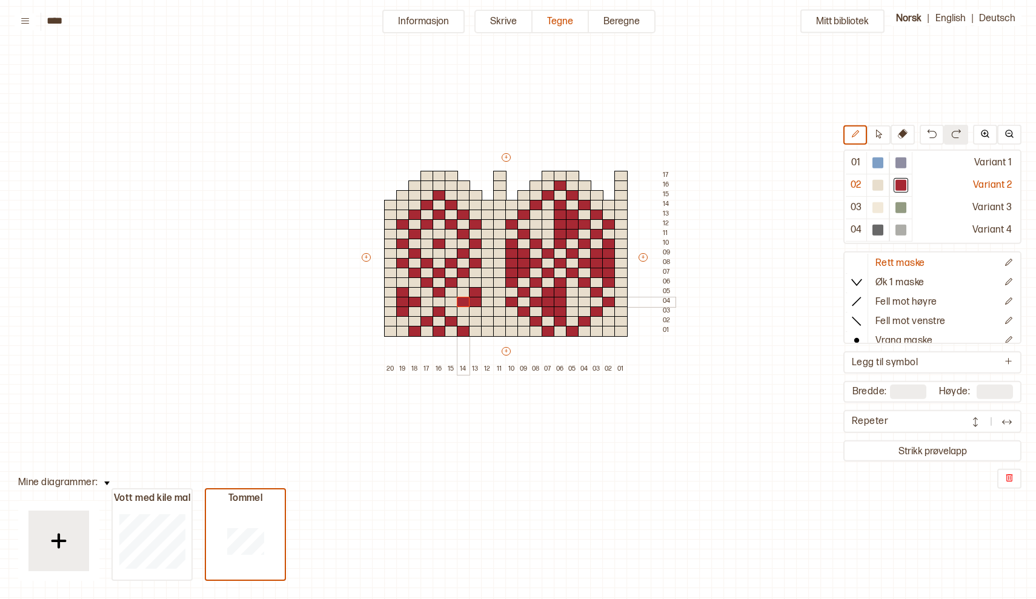
click at [462, 301] on div at bounding box center [463, 302] width 13 height 11
click at [473, 311] on div at bounding box center [475, 312] width 13 height 11
click at [487, 231] on div at bounding box center [487, 234] width 13 height 11
click at [487, 253] on div at bounding box center [487, 253] width 13 height 11
click at [486, 301] on div at bounding box center [487, 302] width 13 height 11
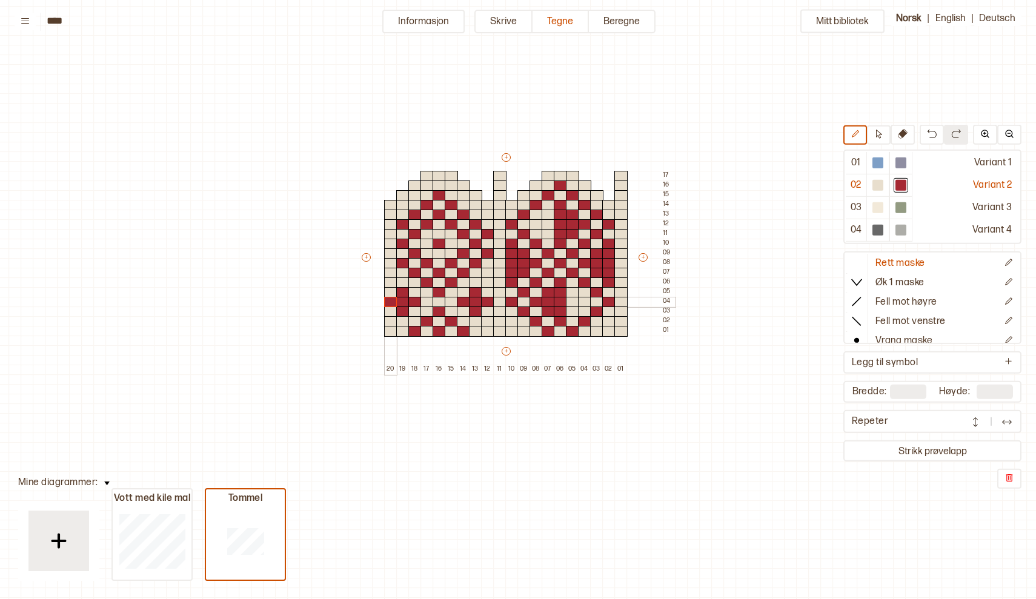
click at [393, 302] on div at bounding box center [390, 302] width 13 height 11
click at [882, 182] on div at bounding box center [877, 185] width 11 height 11
click at [488, 301] on div at bounding box center [487, 302] width 13 height 11
click at [385, 299] on div at bounding box center [390, 302] width 13 height 11
click at [436, 225] on div at bounding box center [439, 224] width 13 height 11
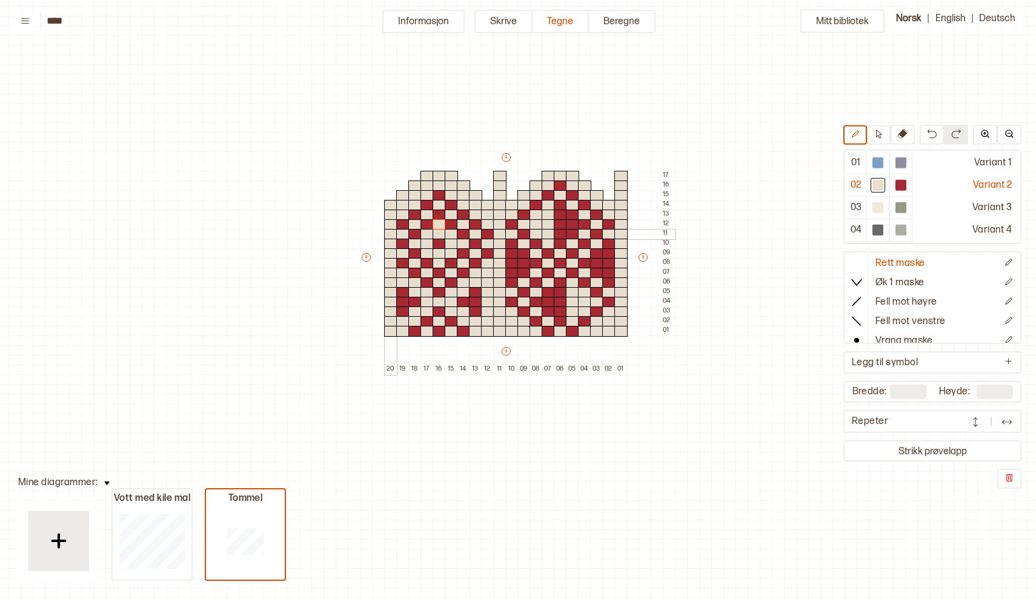
click at [390, 234] on div at bounding box center [390, 234] width 13 height 11
click at [903, 187] on div at bounding box center [900, 185] width 11 height 11
click at [390, 233] on div at bounding box center [390, 234] width 13 height 11
click at [391, 254] on div at bounding box center [390, 253] width 13 height 11
click at [491, 502] on div "20 19 18 17 16 15 14 13 12 11 10 09 08 07 06 05 04 03 02 01" at bounding box center [505, 437] width 242 height 145
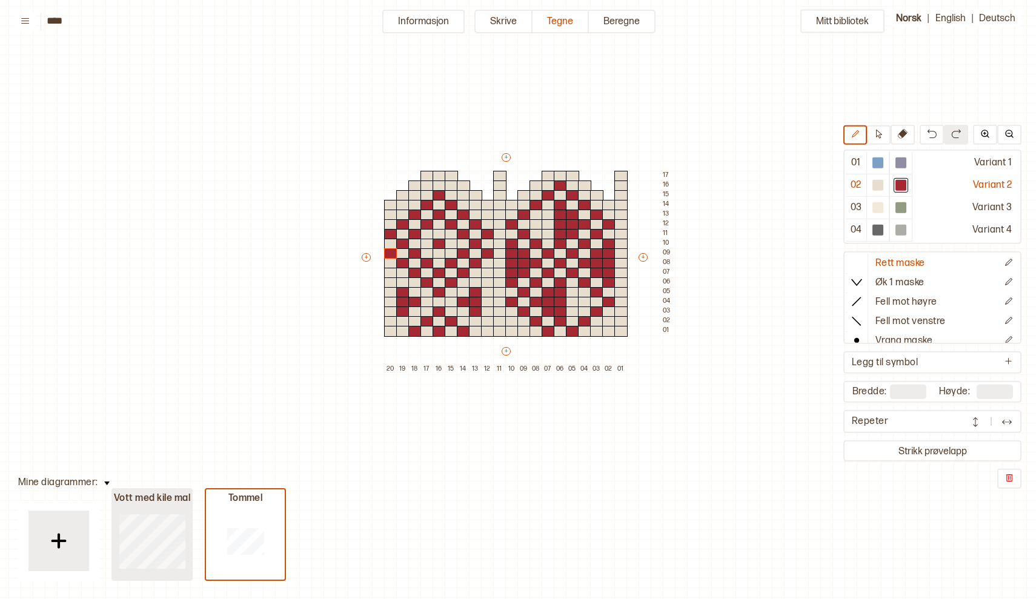
type input "**"
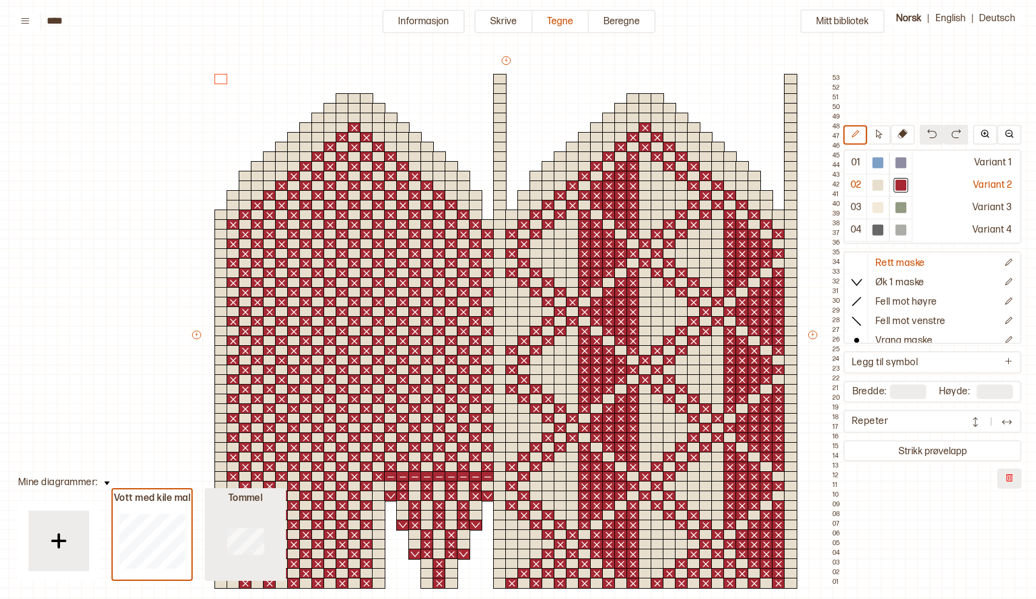
type input "**"
